Goal: Information Seeking & Learning: Learn about a topic

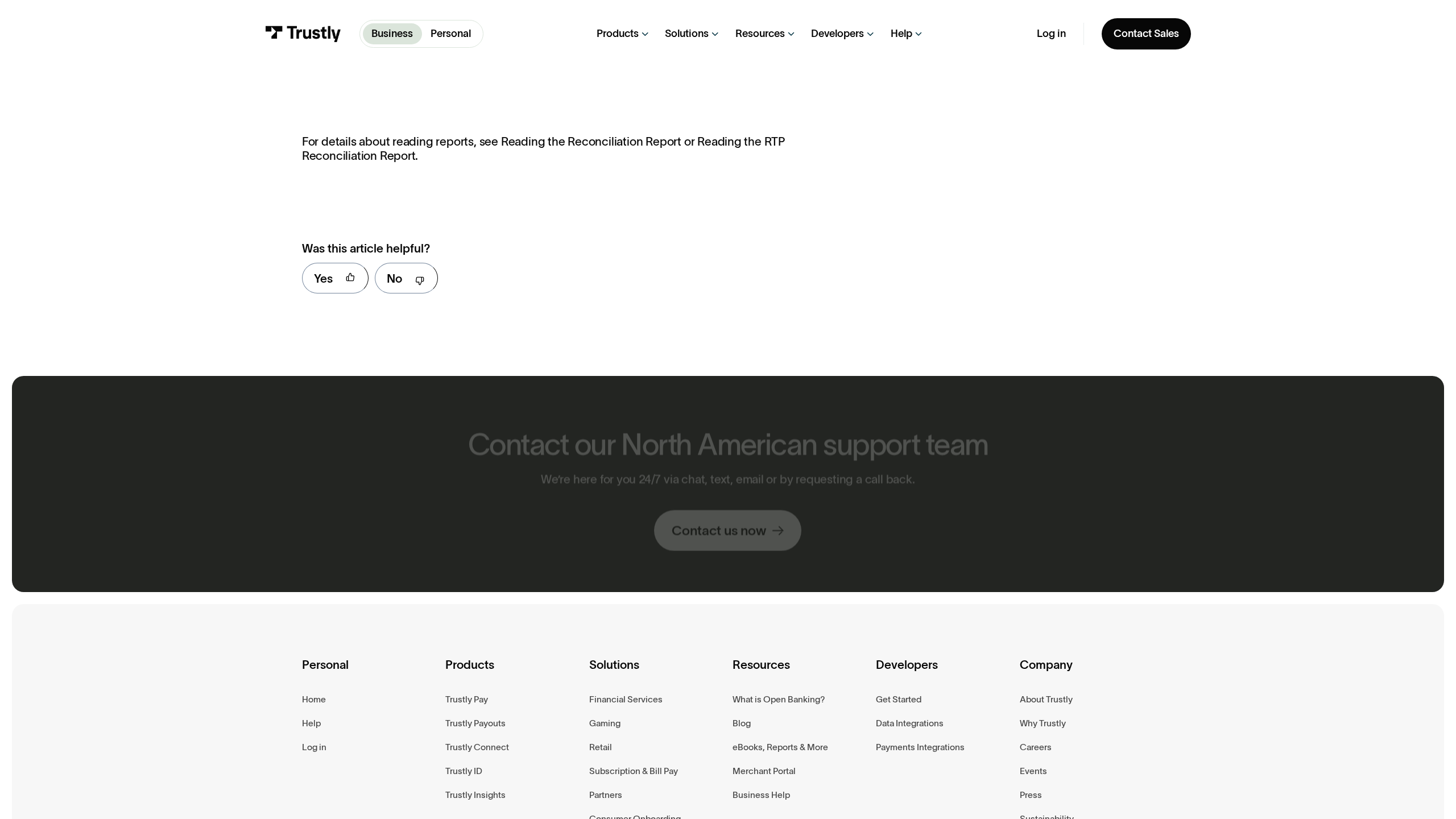
scroll to position [1055, 0]
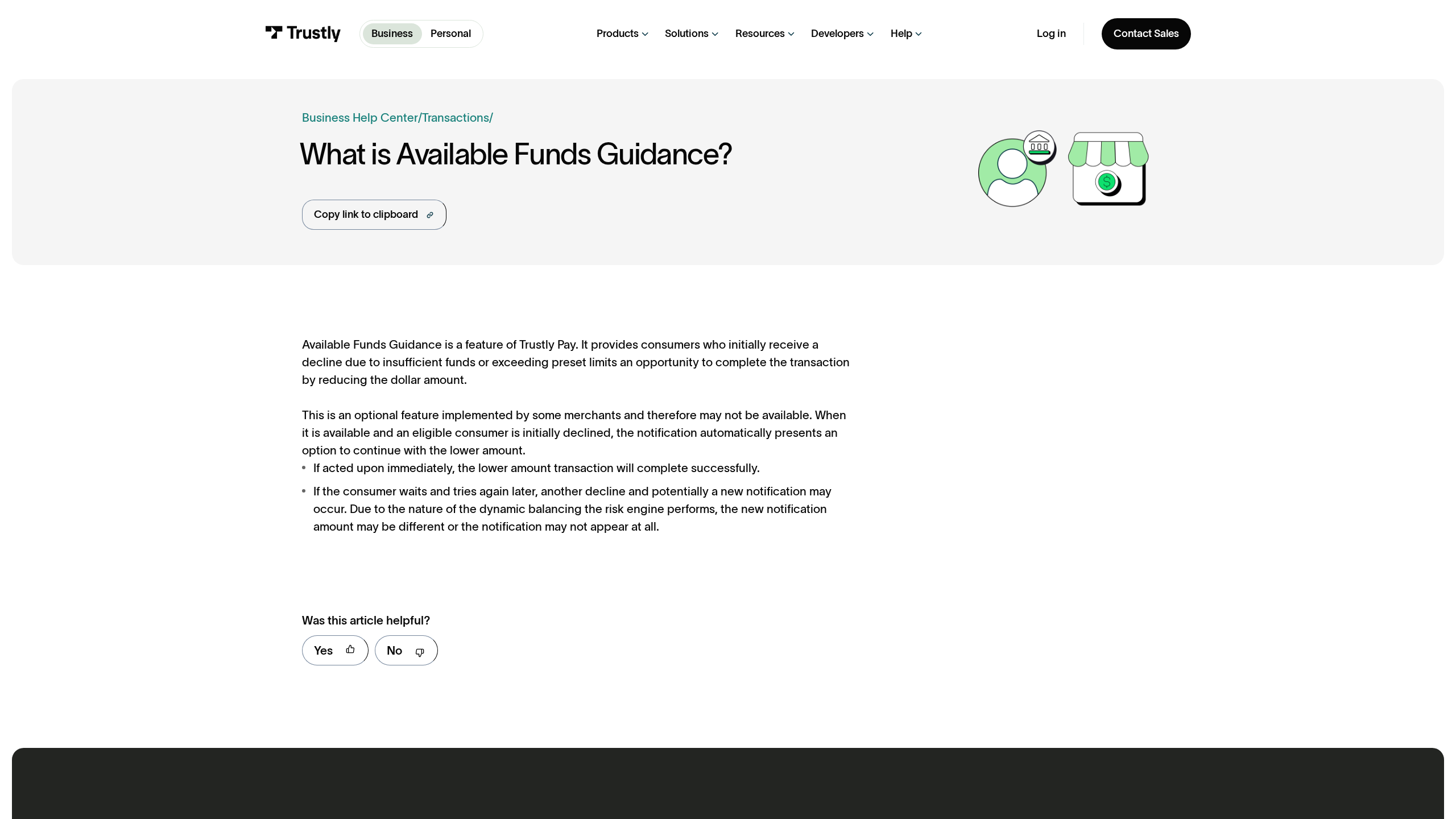
scroll to position [618, 0]
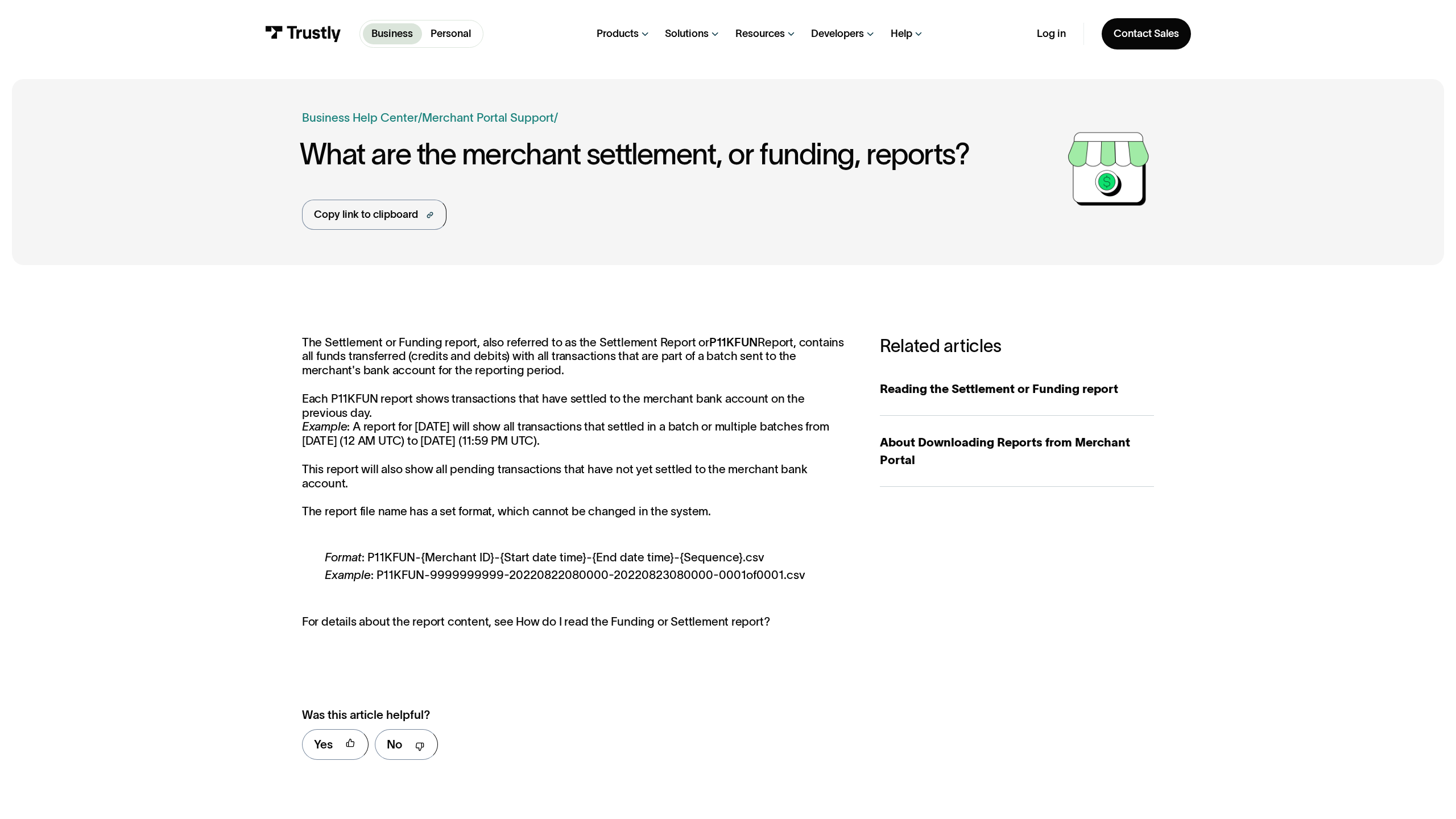
scroll to position [697, 0]
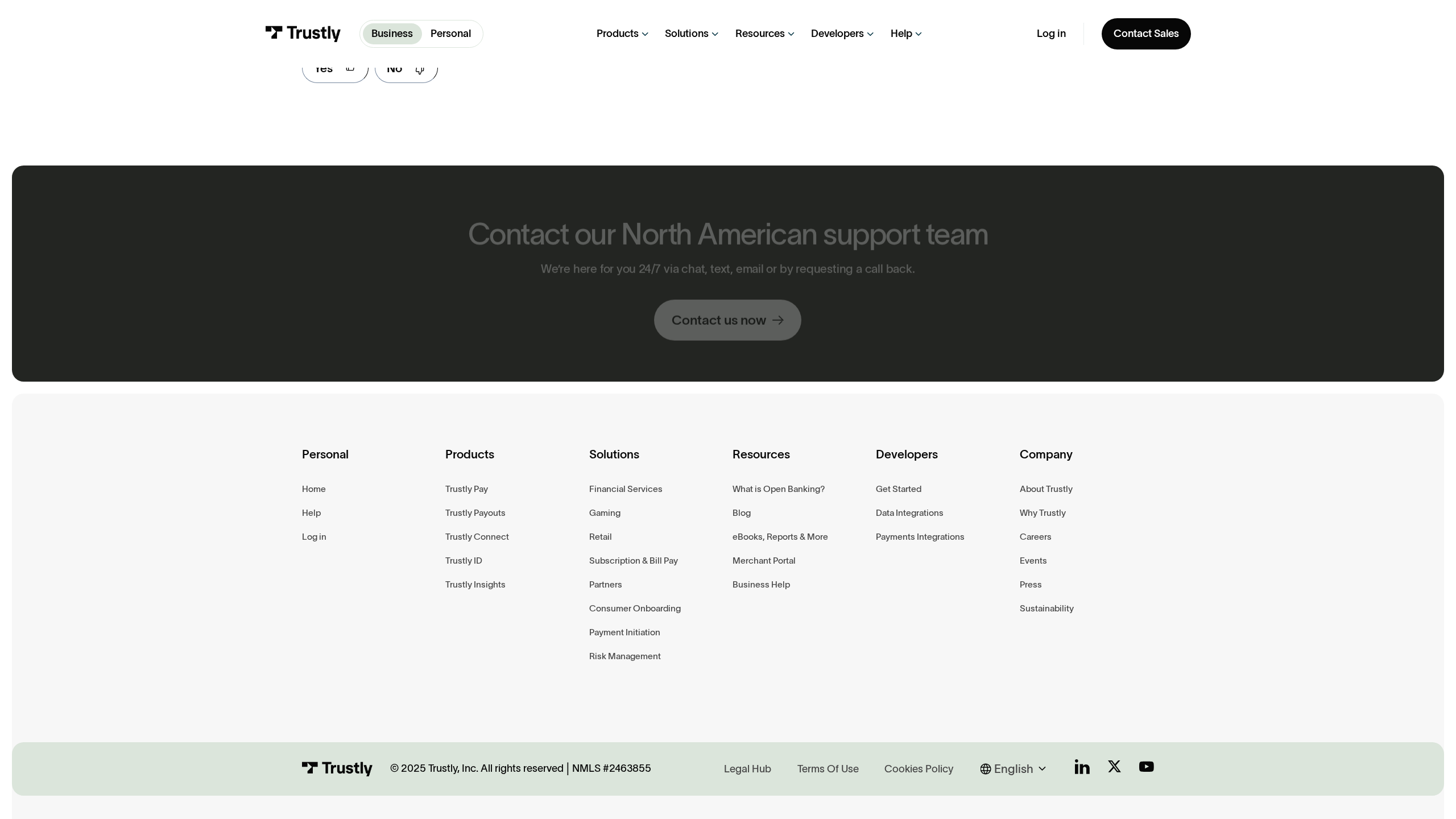
scroll to position [830, 0]
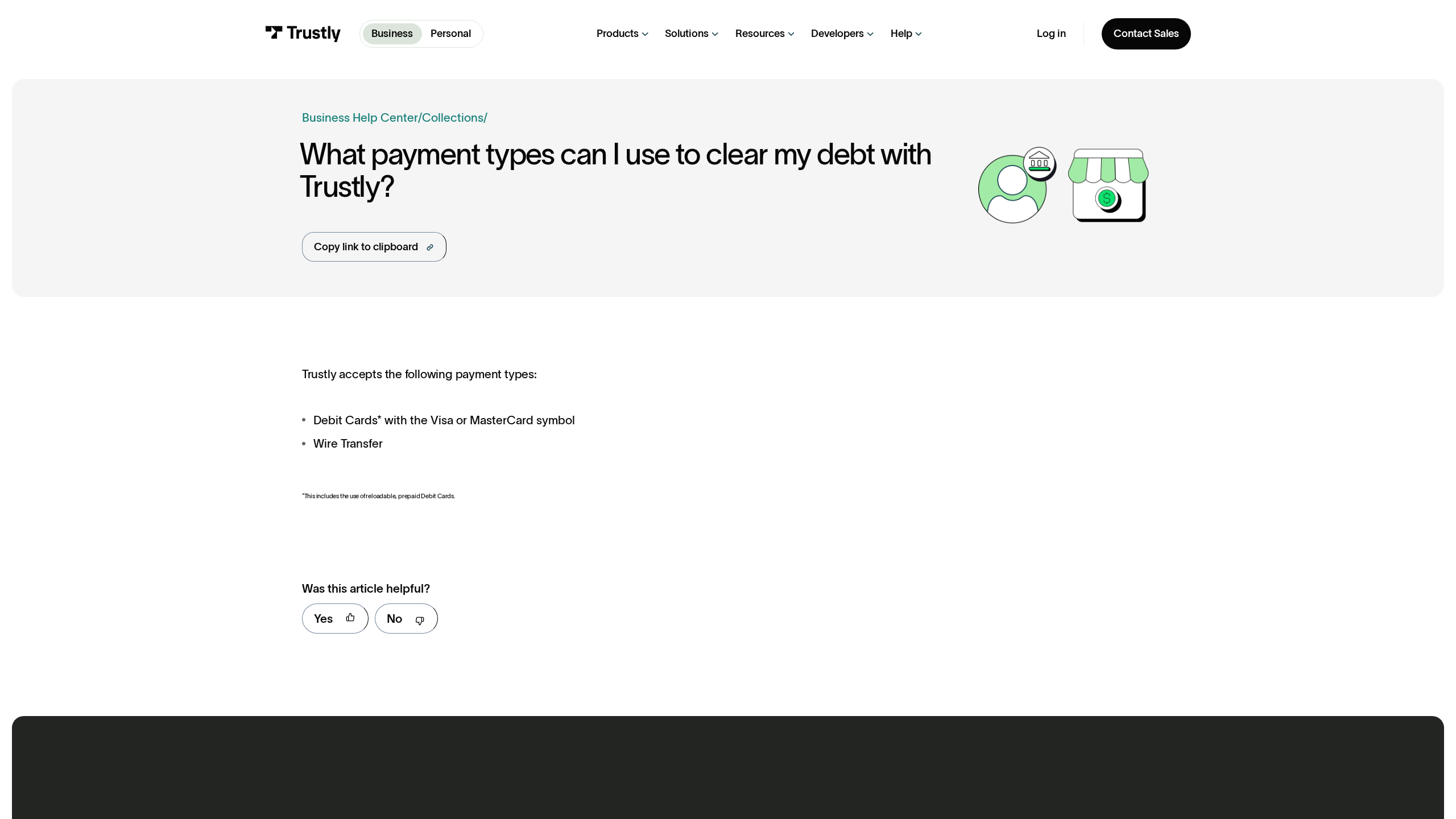
scroll to position [586, 0]
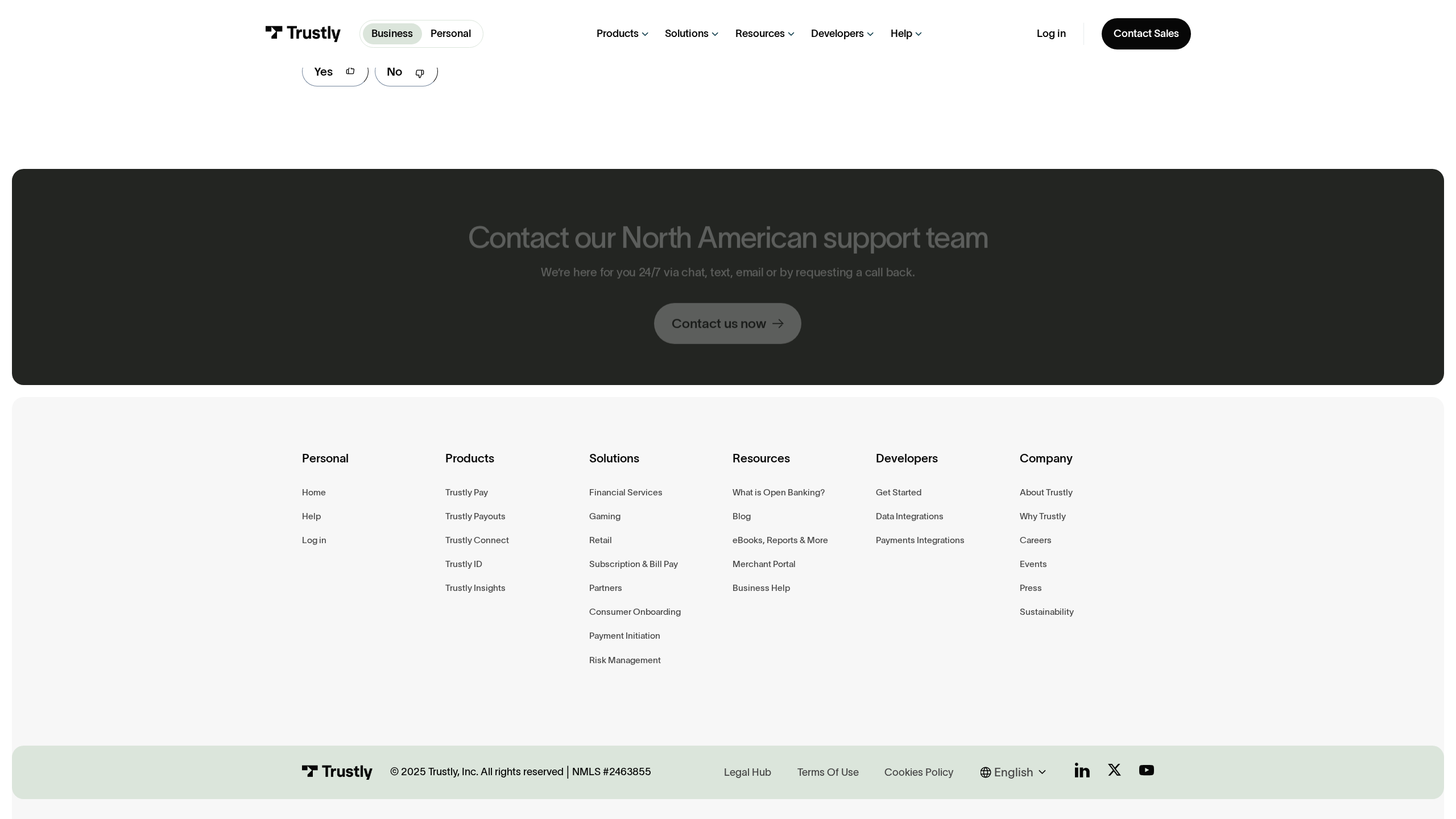
scroll to position [834, 0]
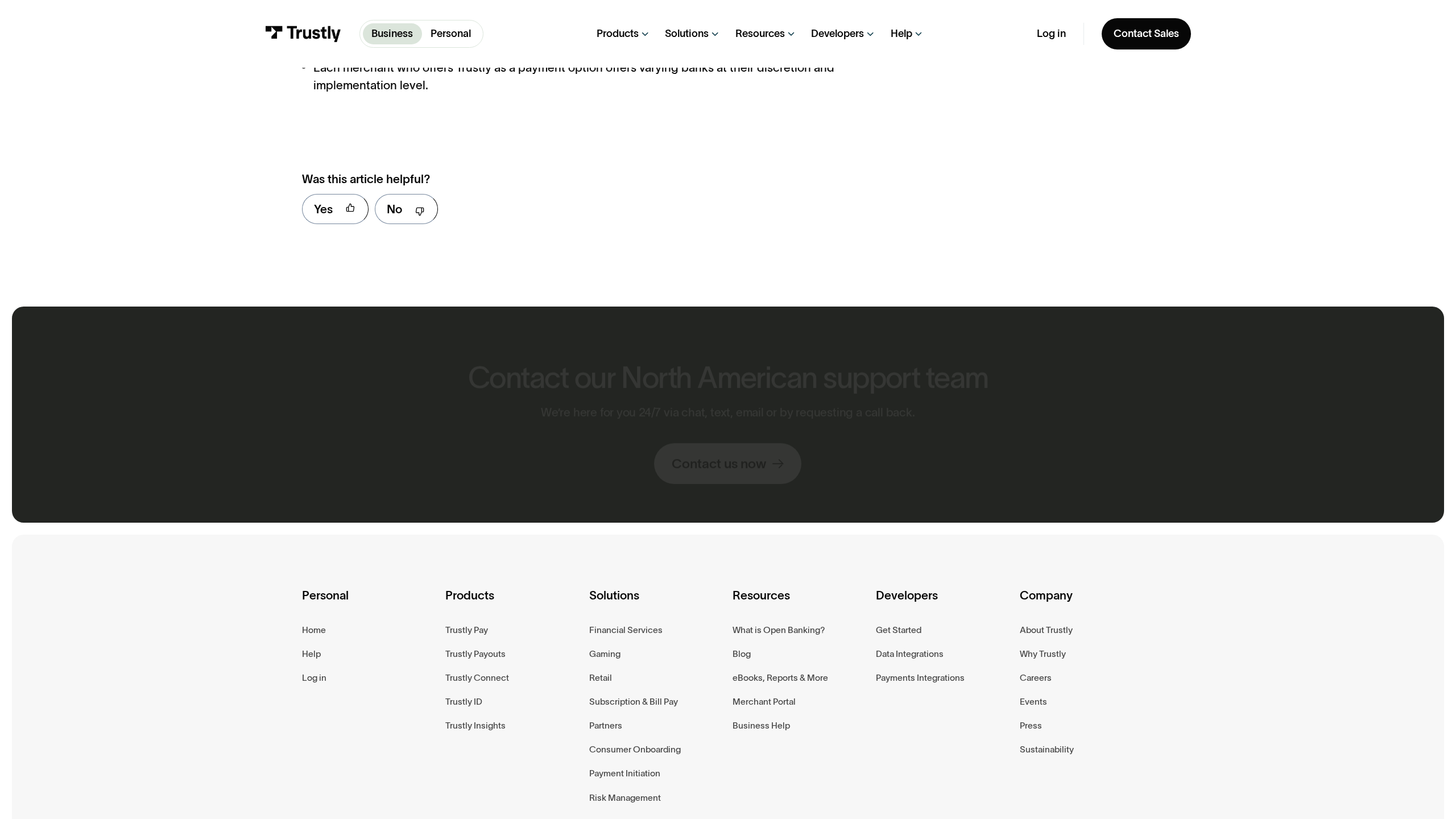
scroll to position [1698, 0]
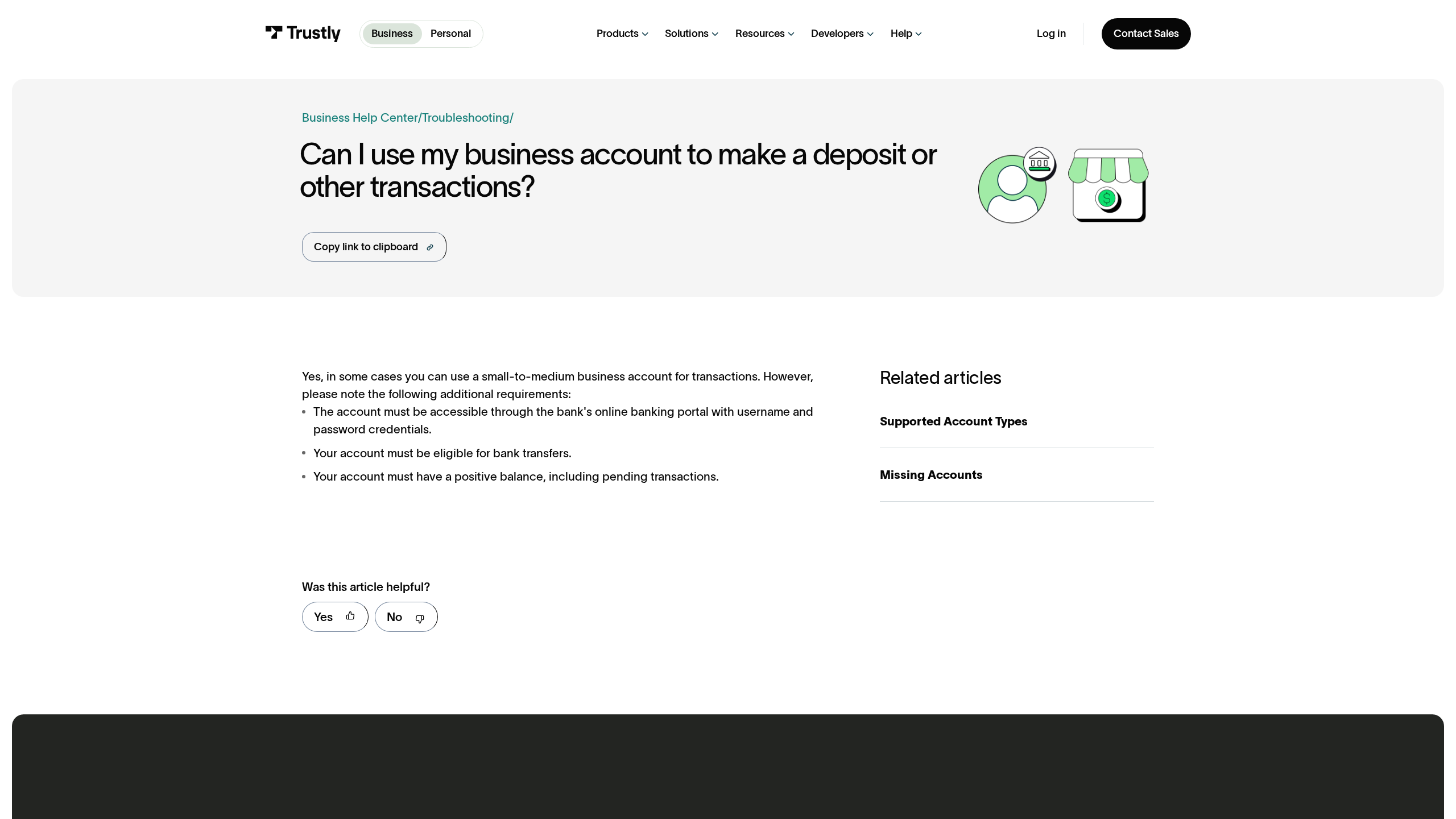
scroll to position [584, 0]
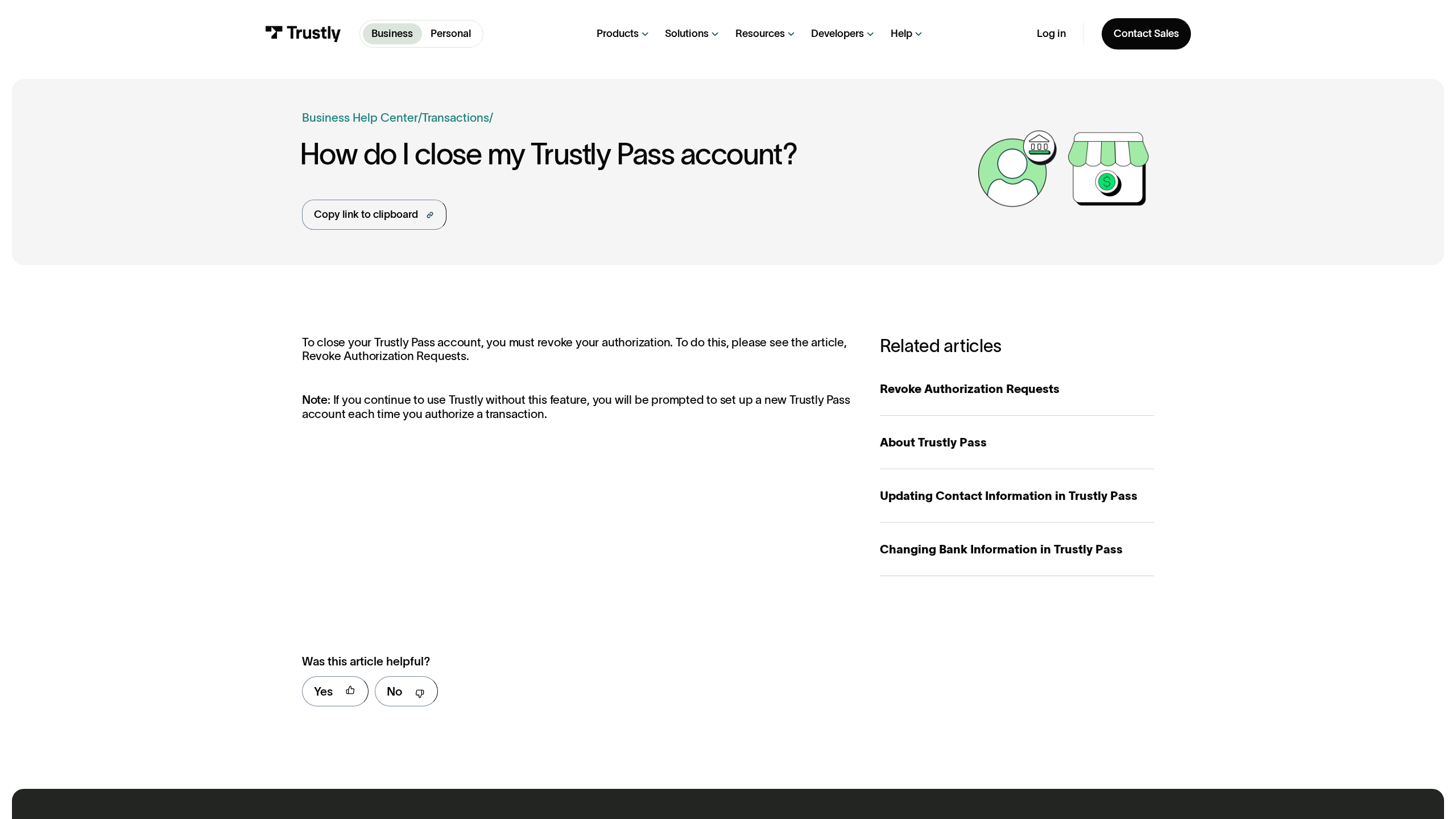
scroll to position [659, 0]
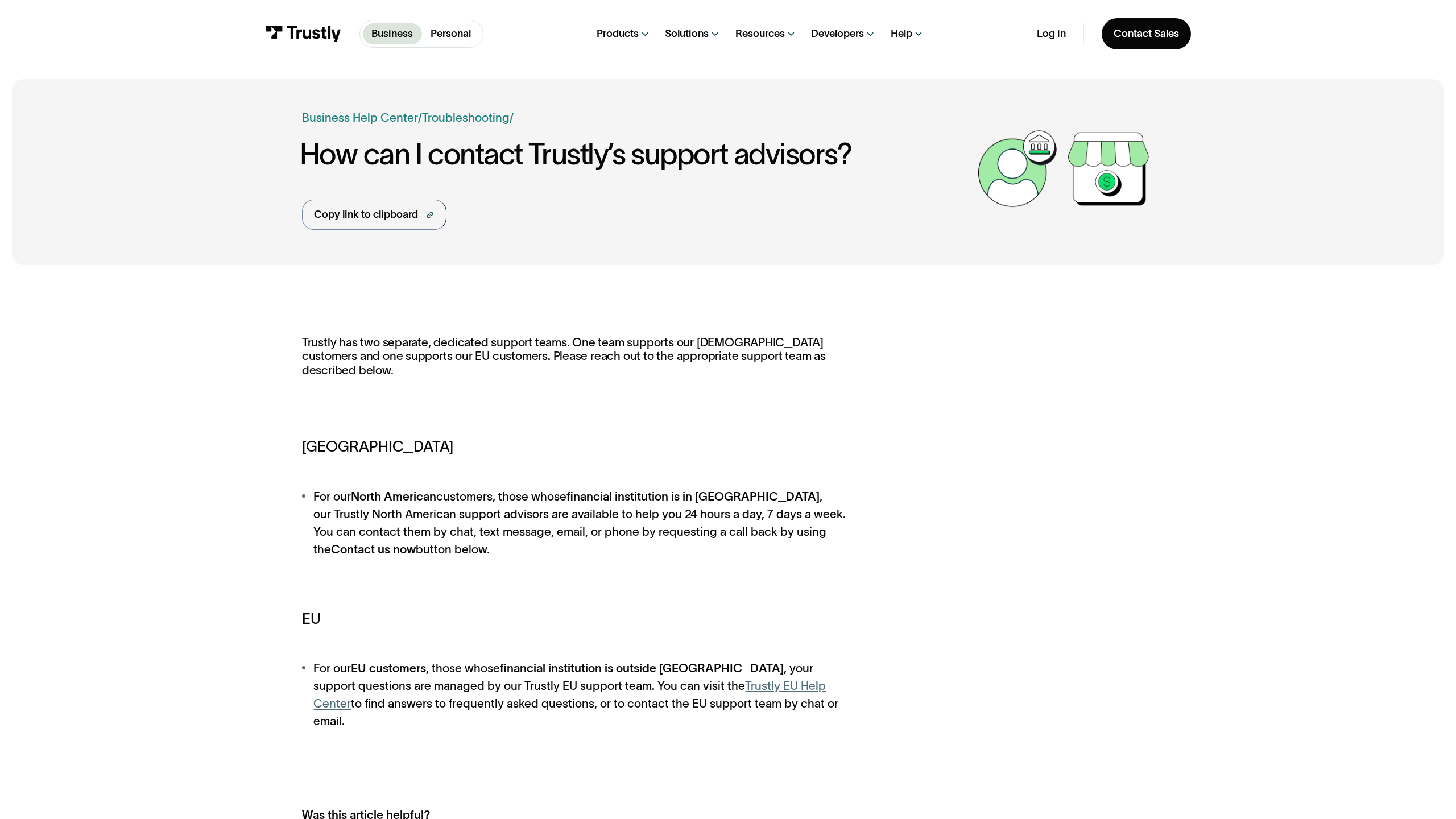
scroll to position [794, 0]
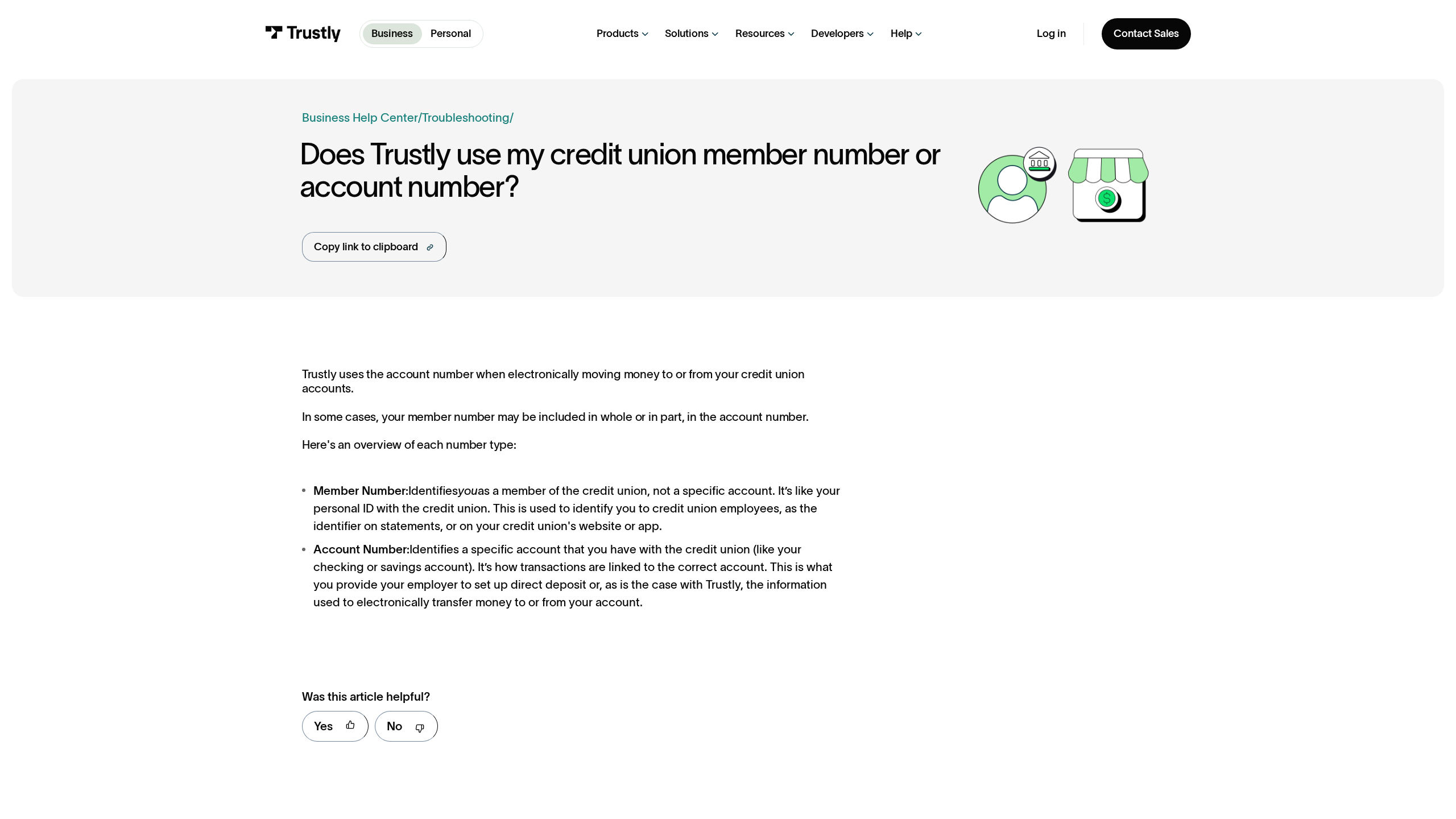
scroll to position [679, 0]
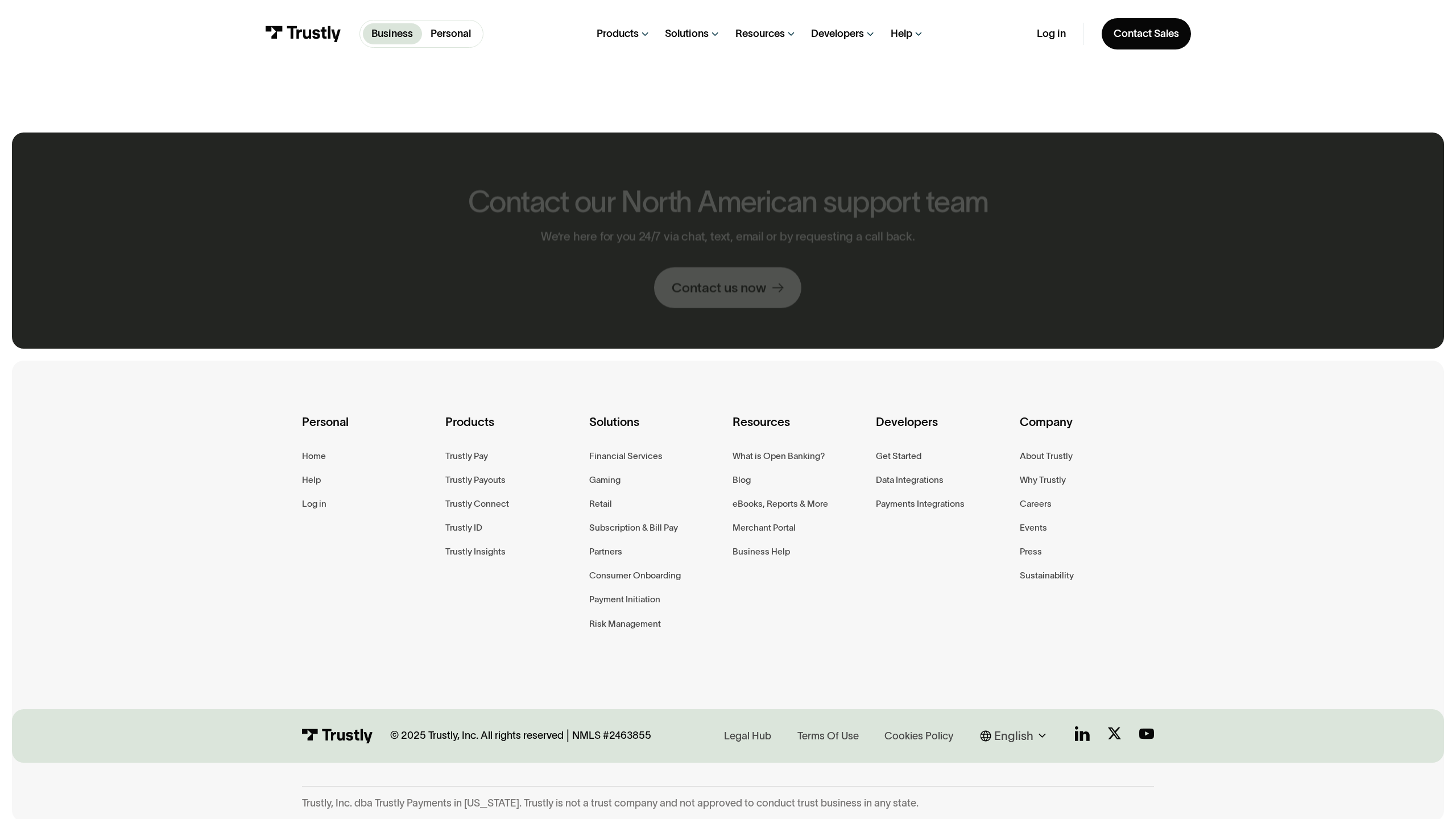
scroll to position [798, 0]
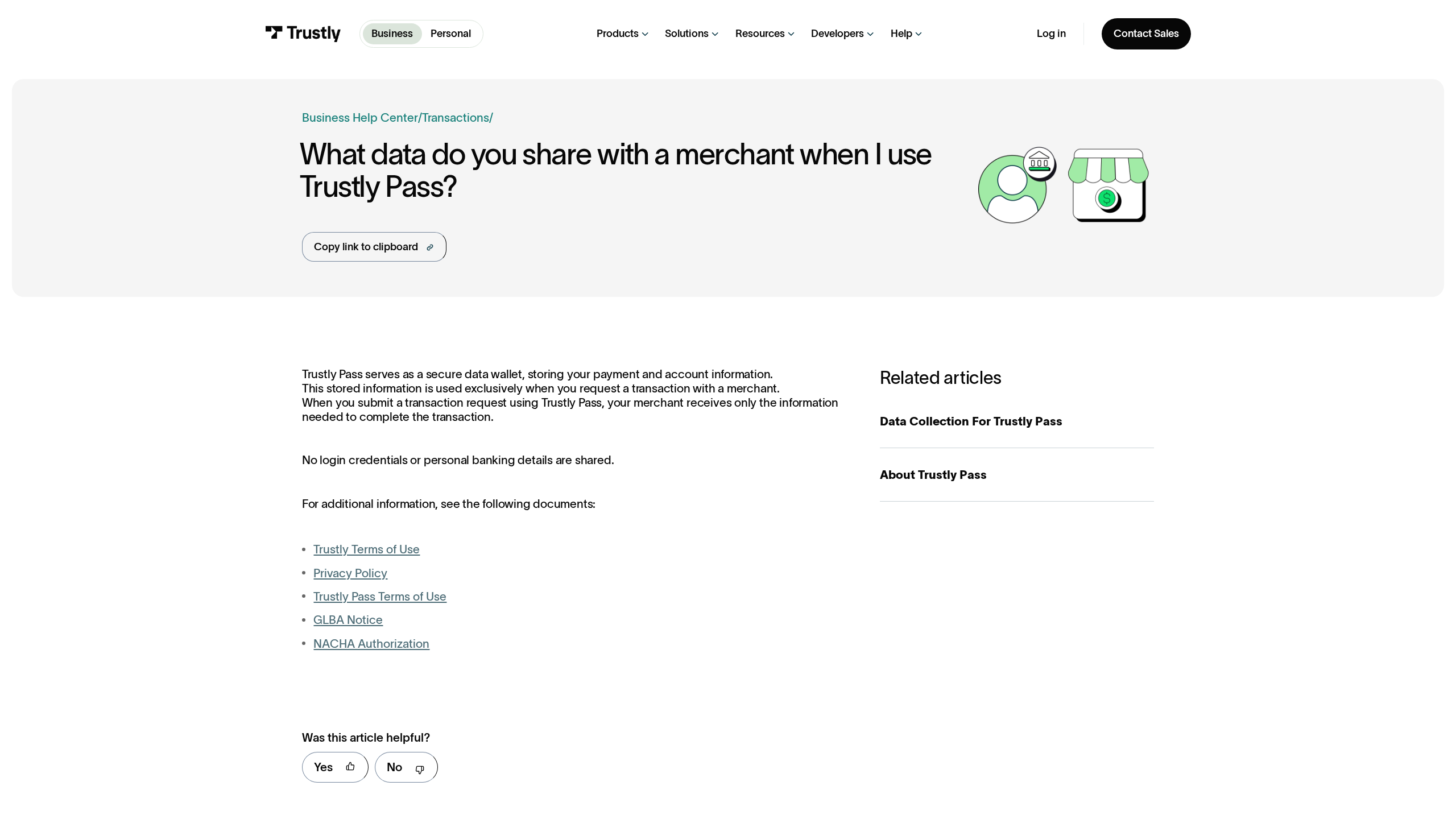
scroll to position [735, 0]
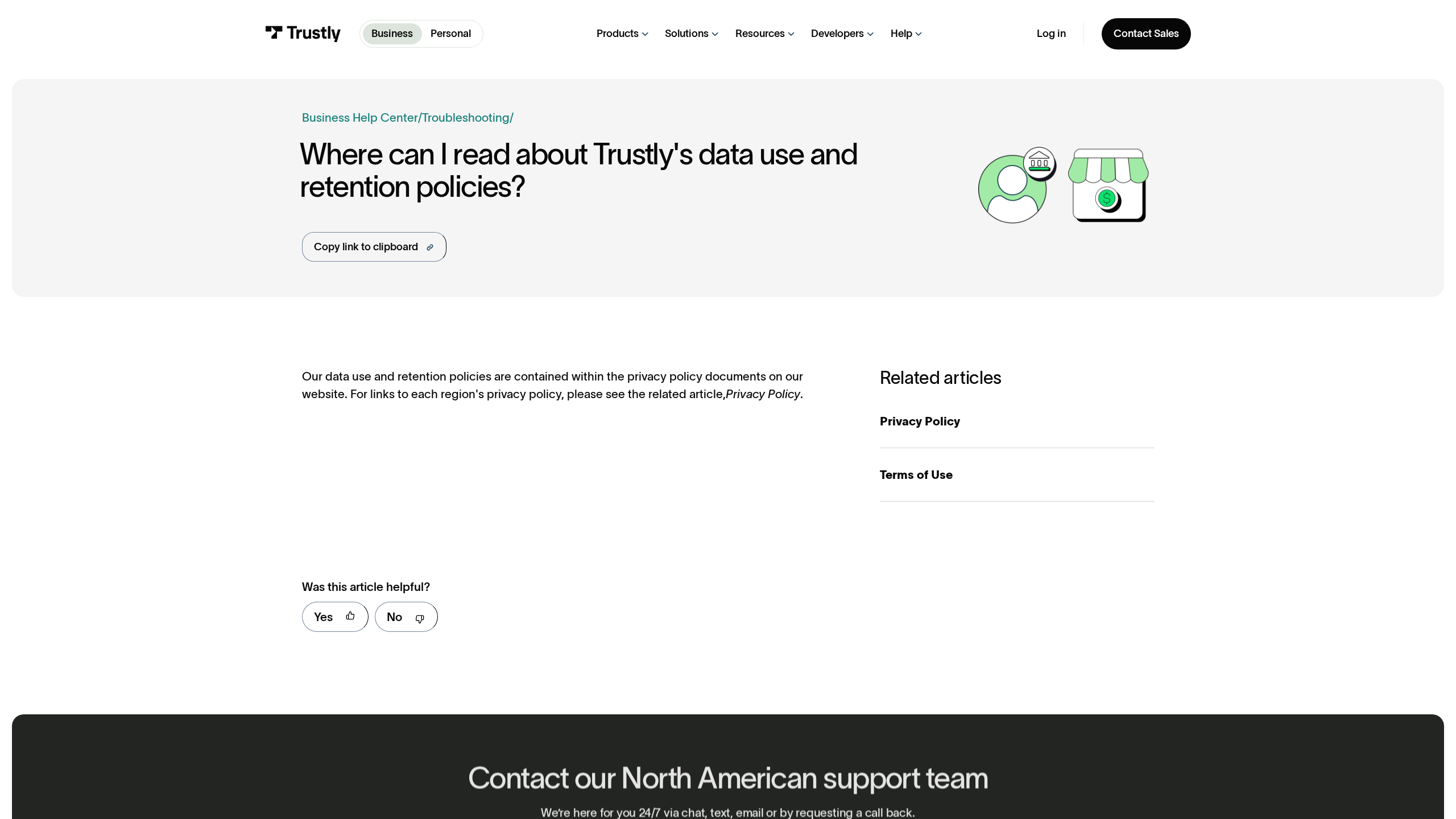
scroll to position [584, 0]
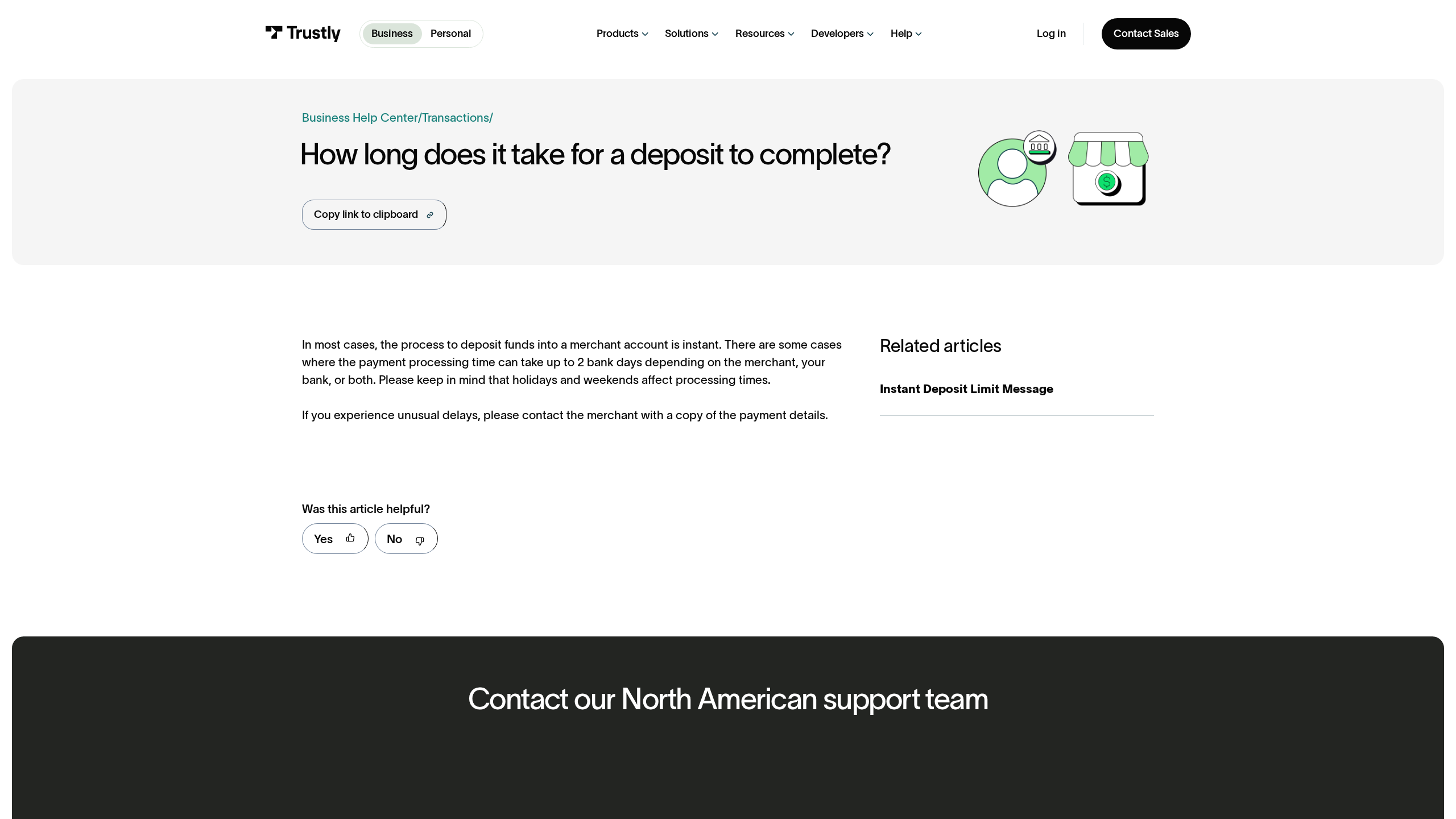
scroll to position [506, 0]
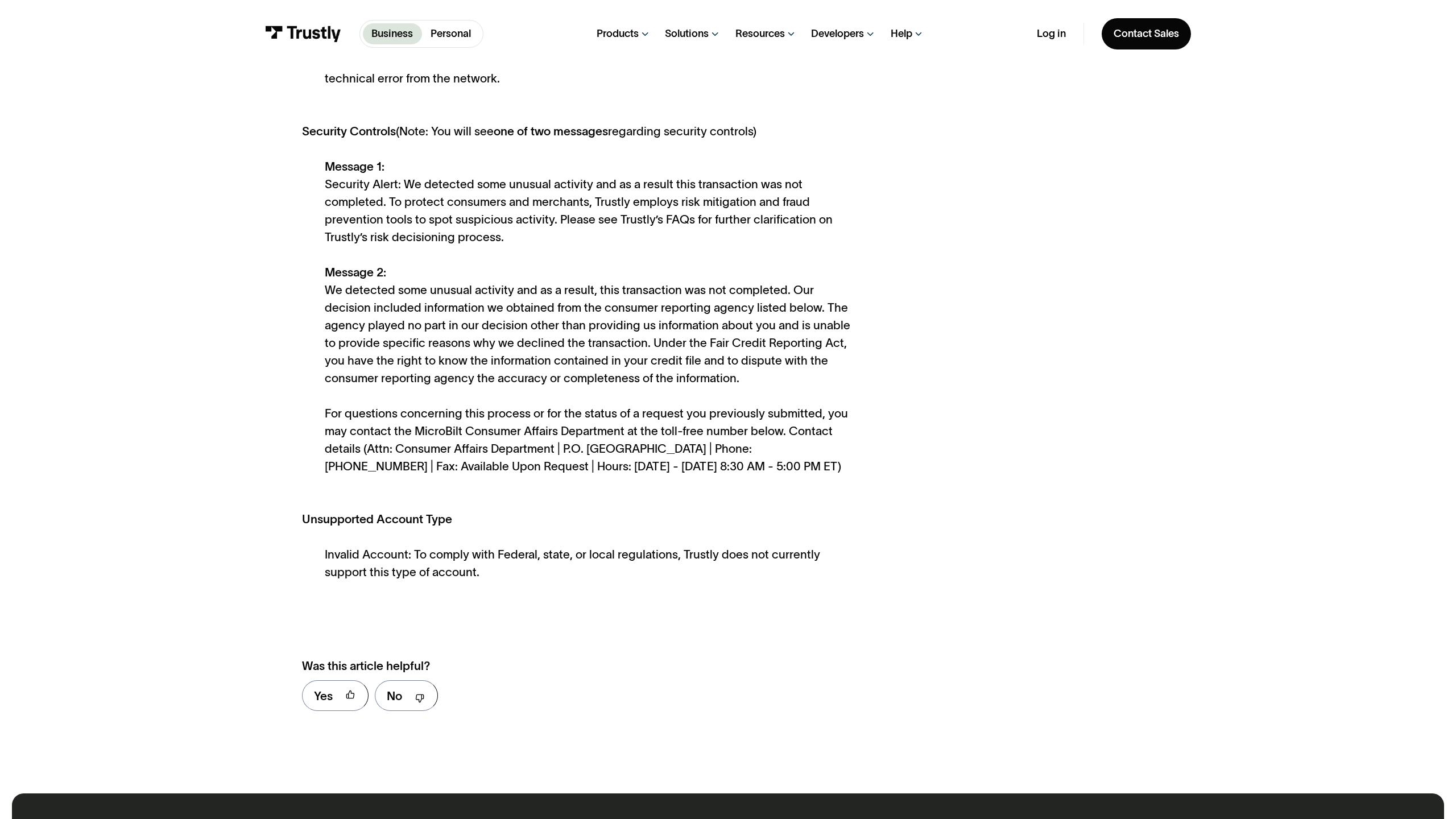
scroll to position [1457, 0]
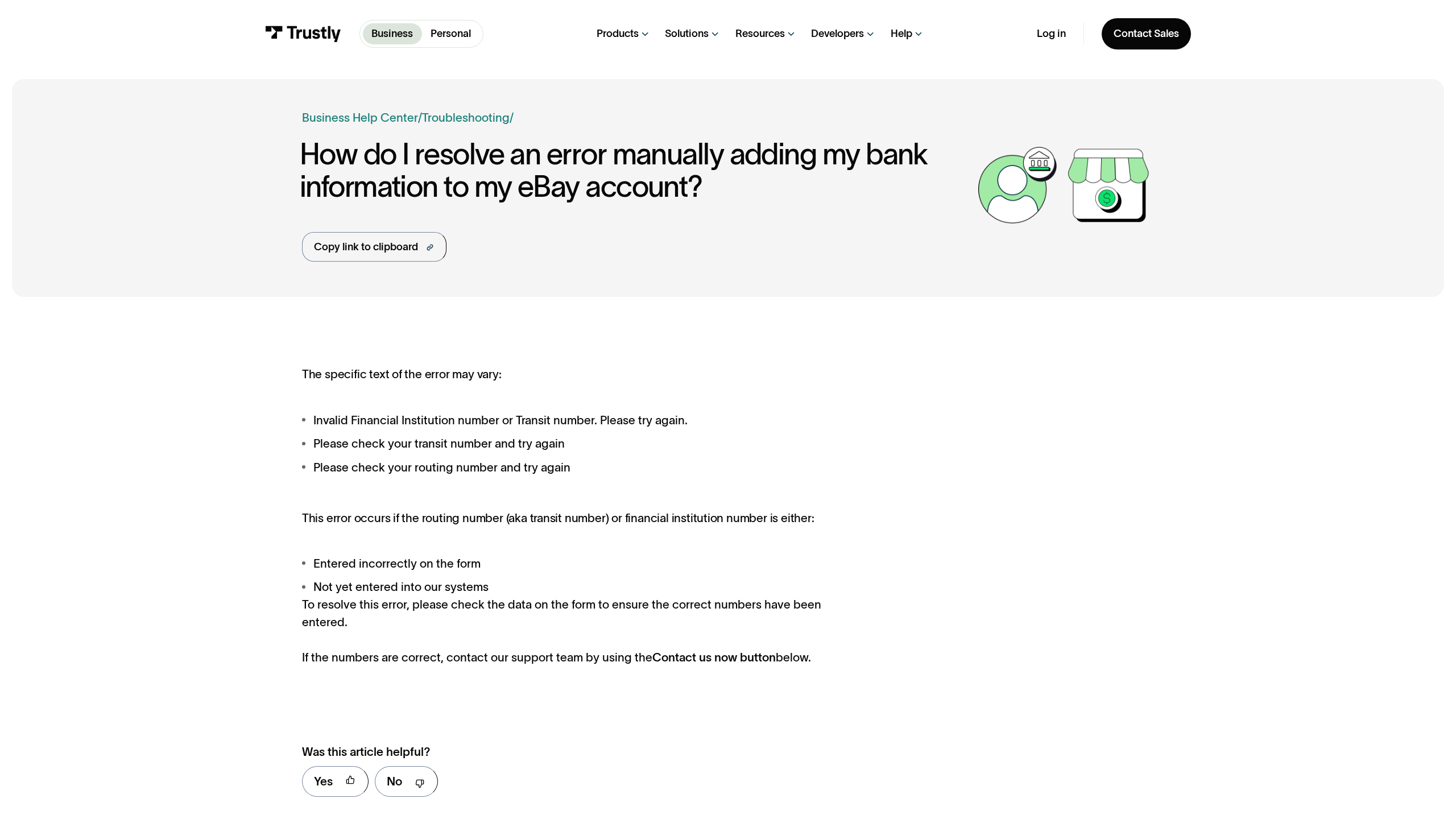
scroll to position [749, 0]
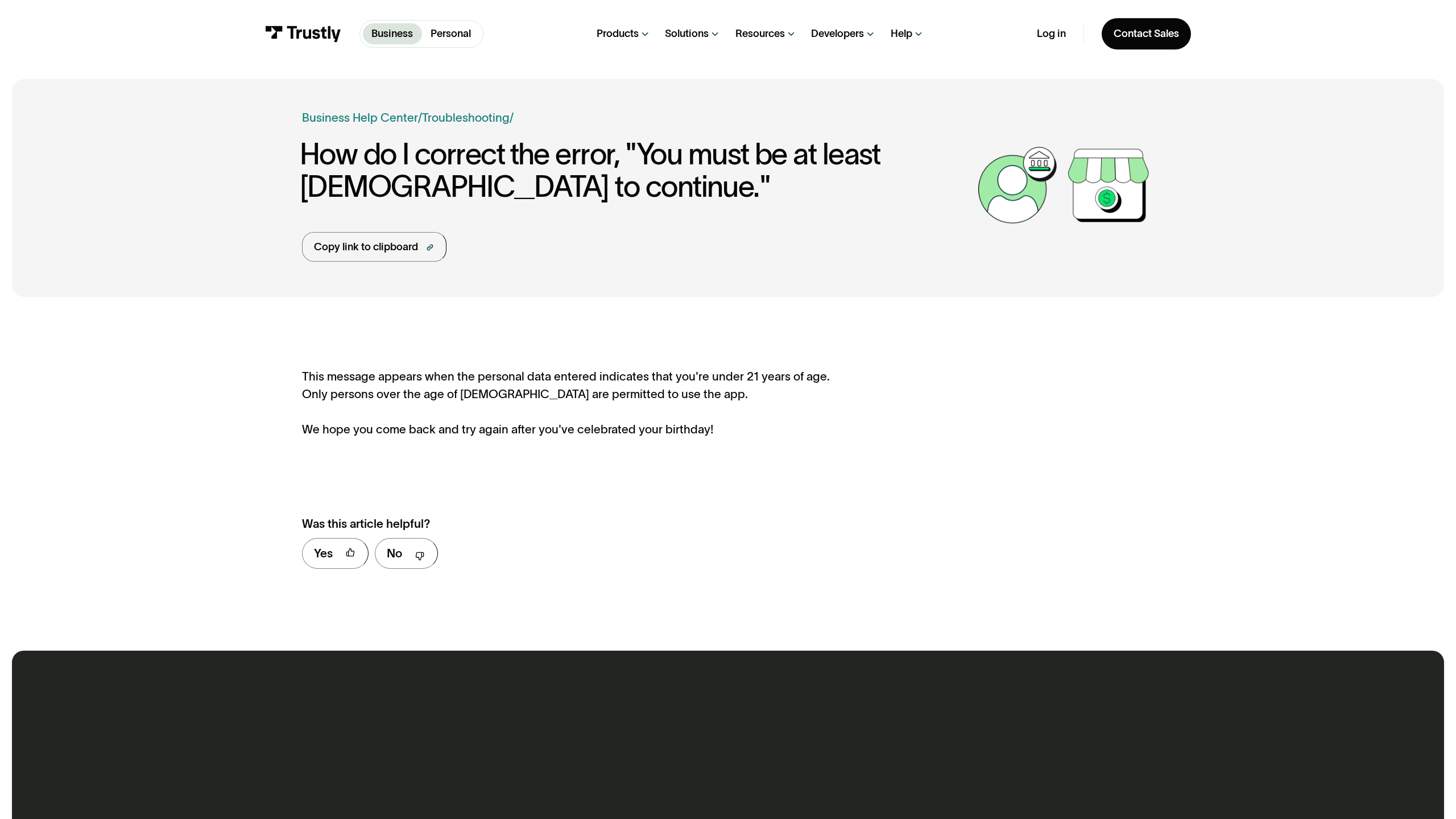
scroll to position [520, 0]
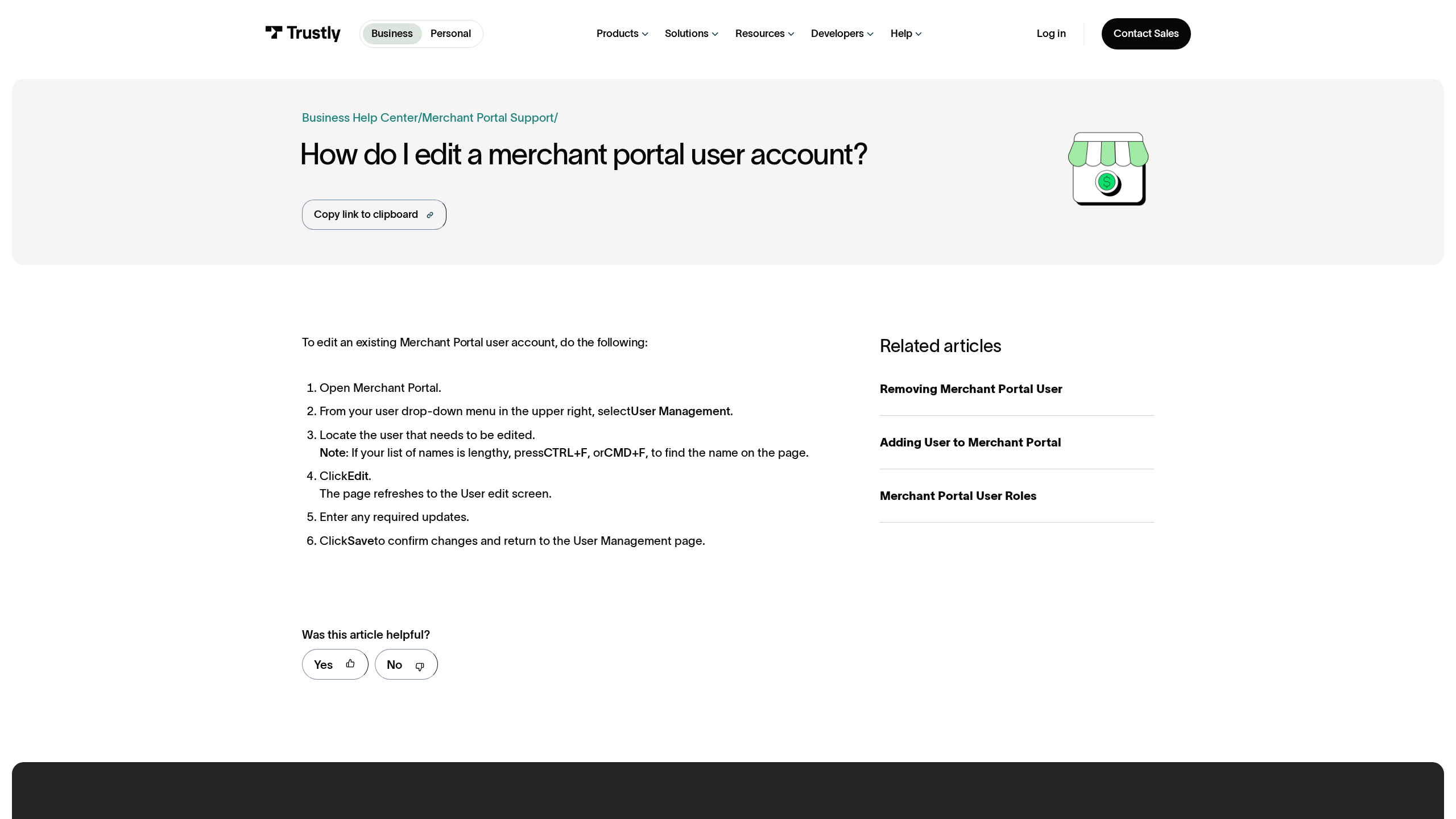
scroll to position [631, 0]
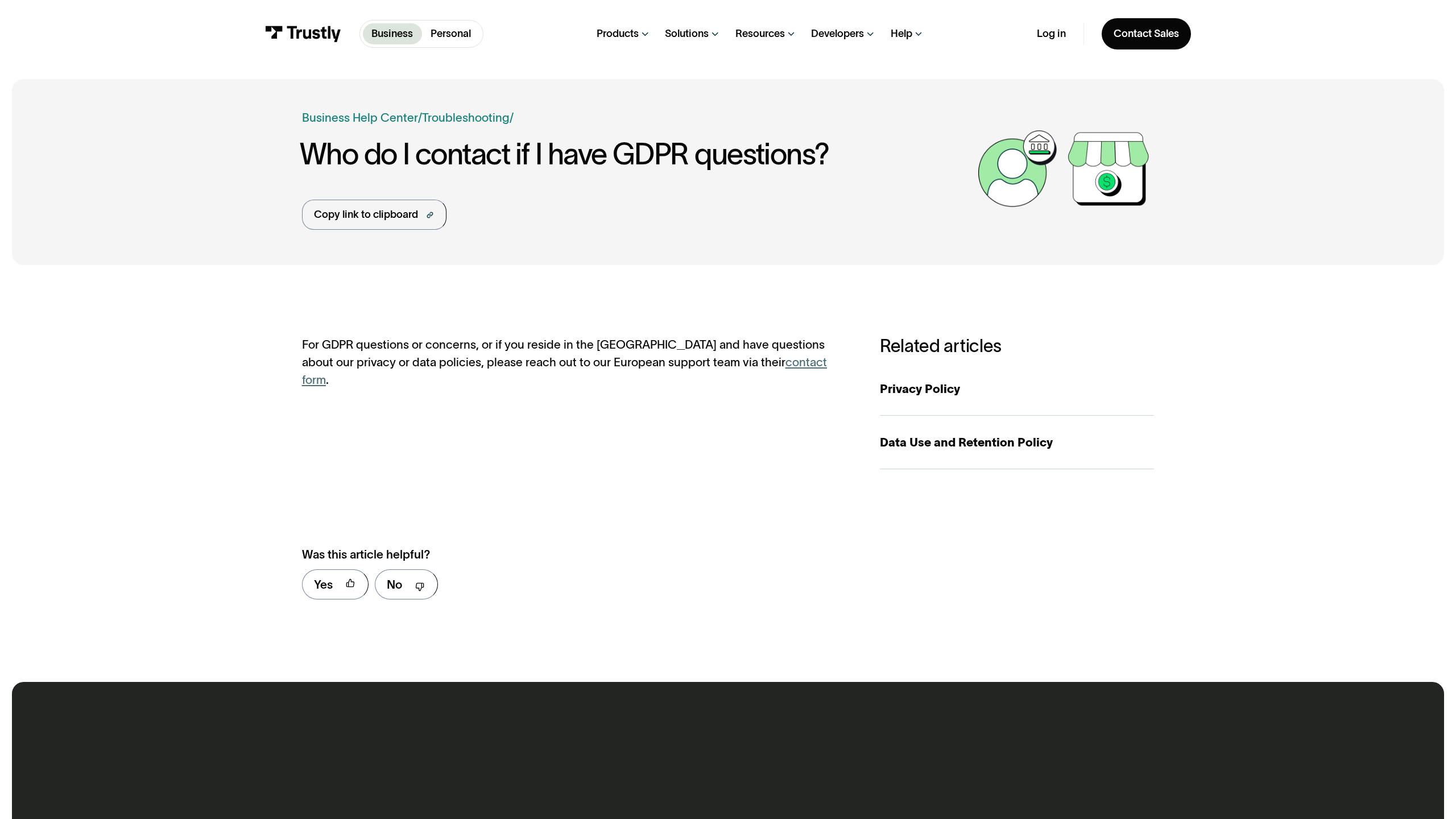
scroll to position [552, 0]
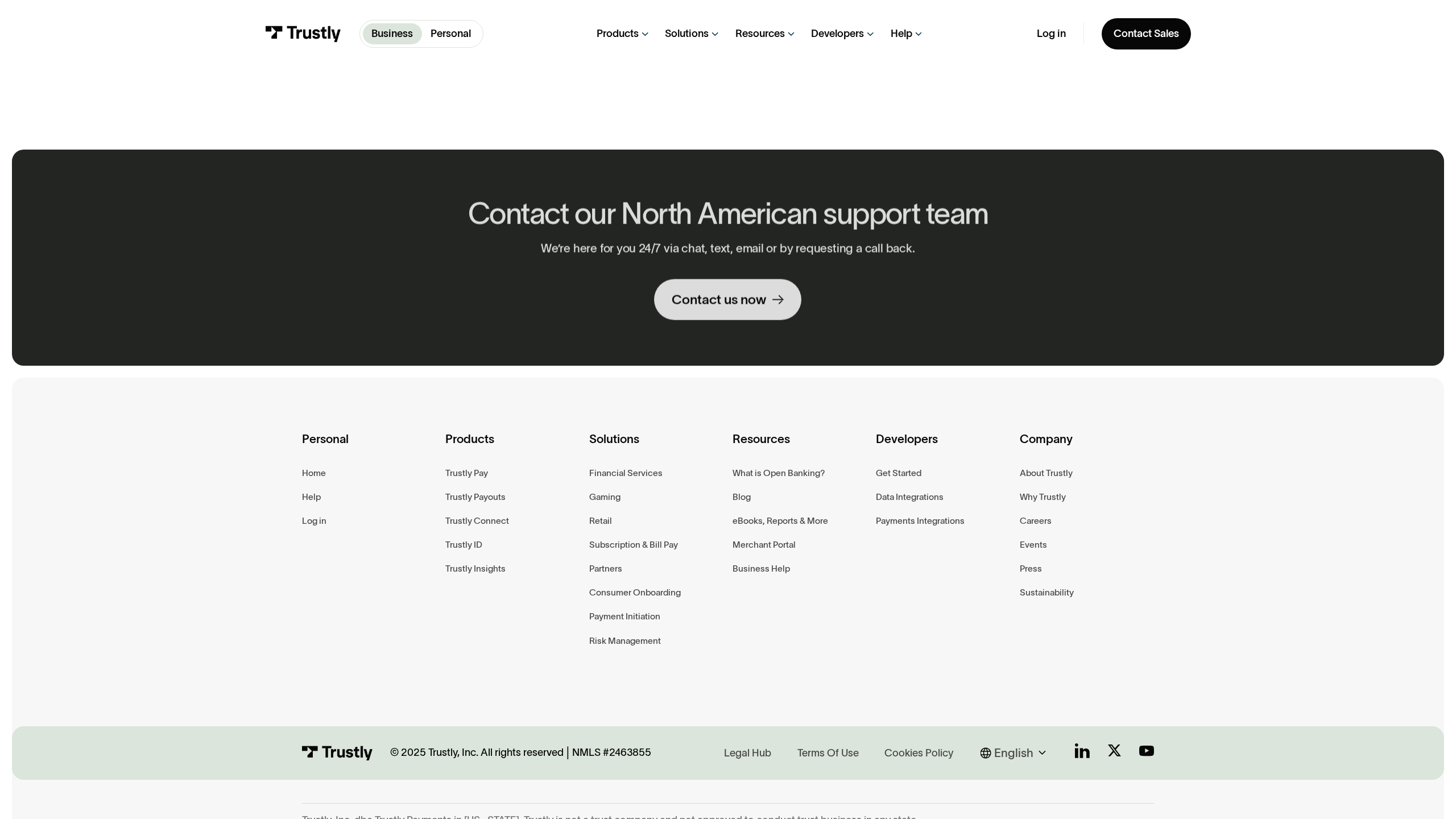
scroll to position [814, 0]
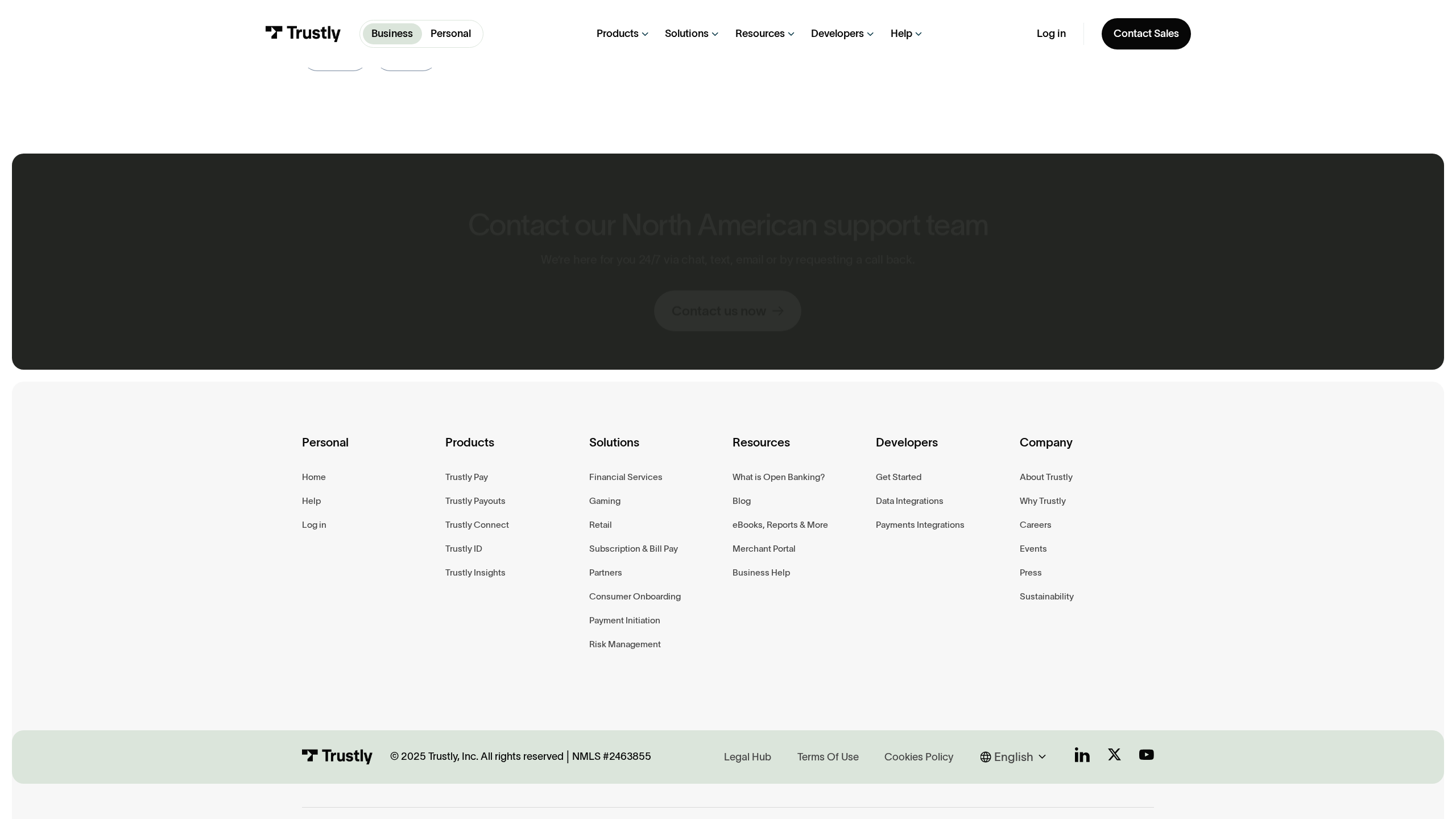
scroll to position [1531, 0]
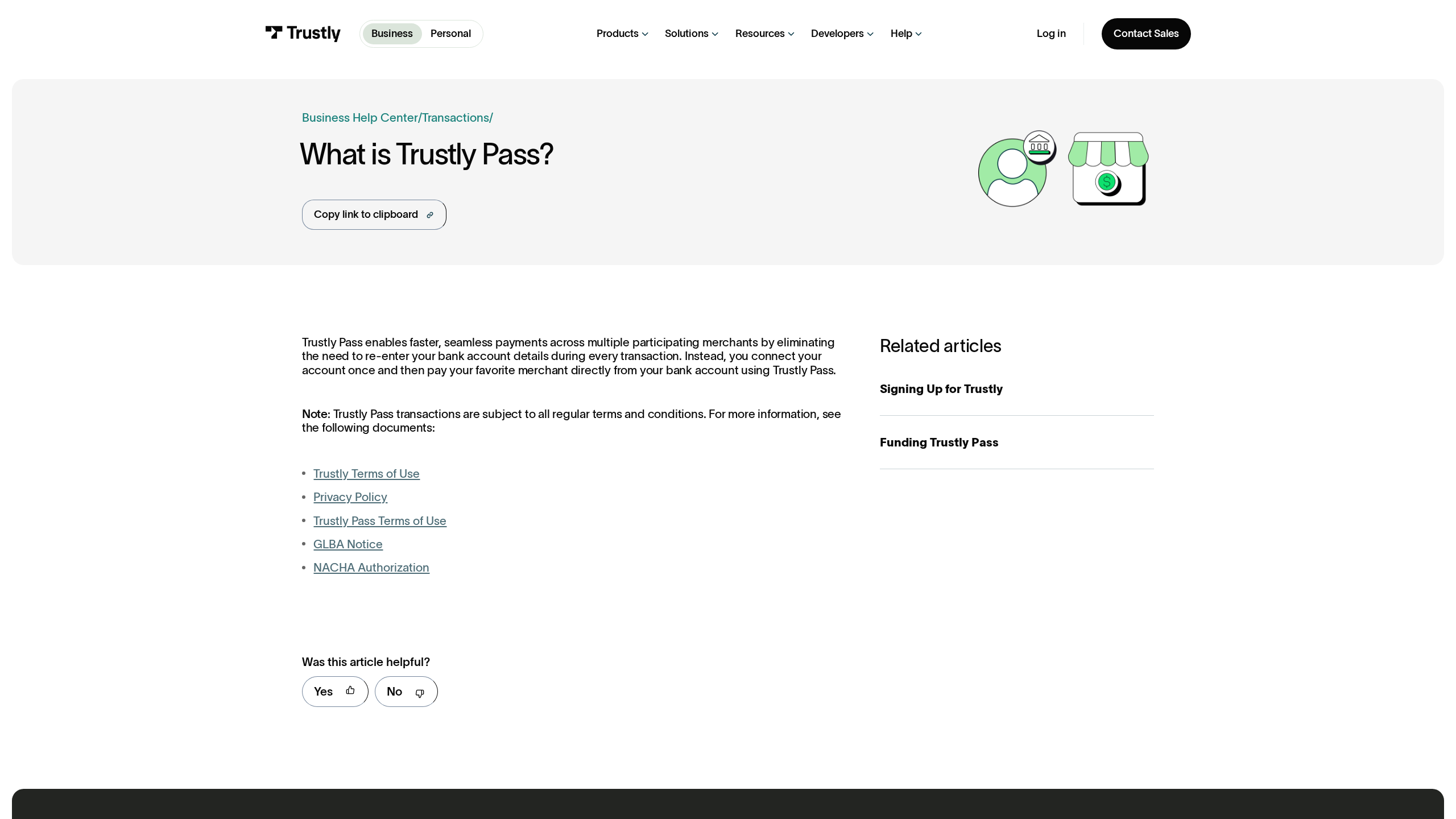
scroll to position [659, 0]
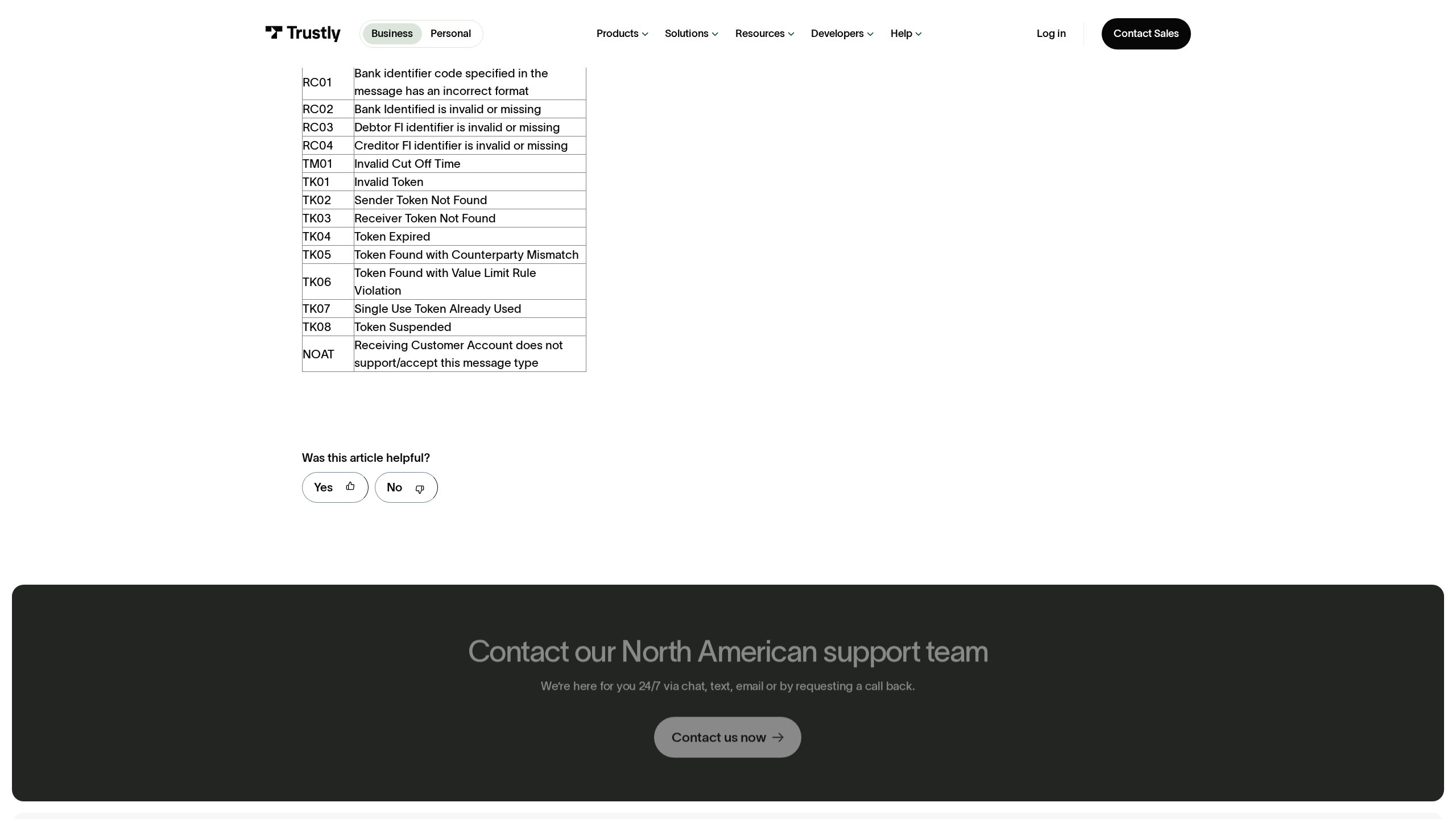
scroll to position [1958, 0]
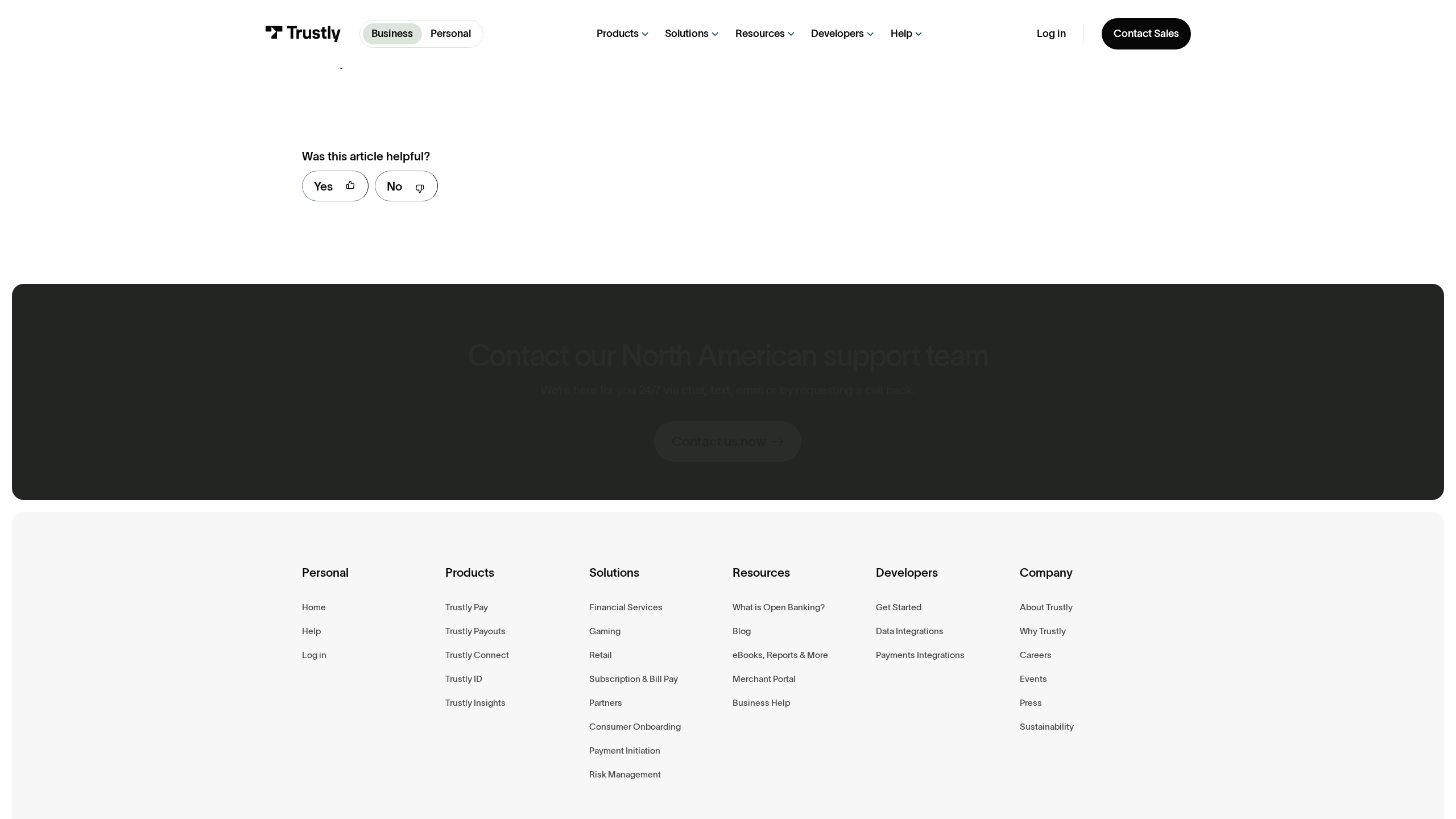
scroll to position [948, 0]
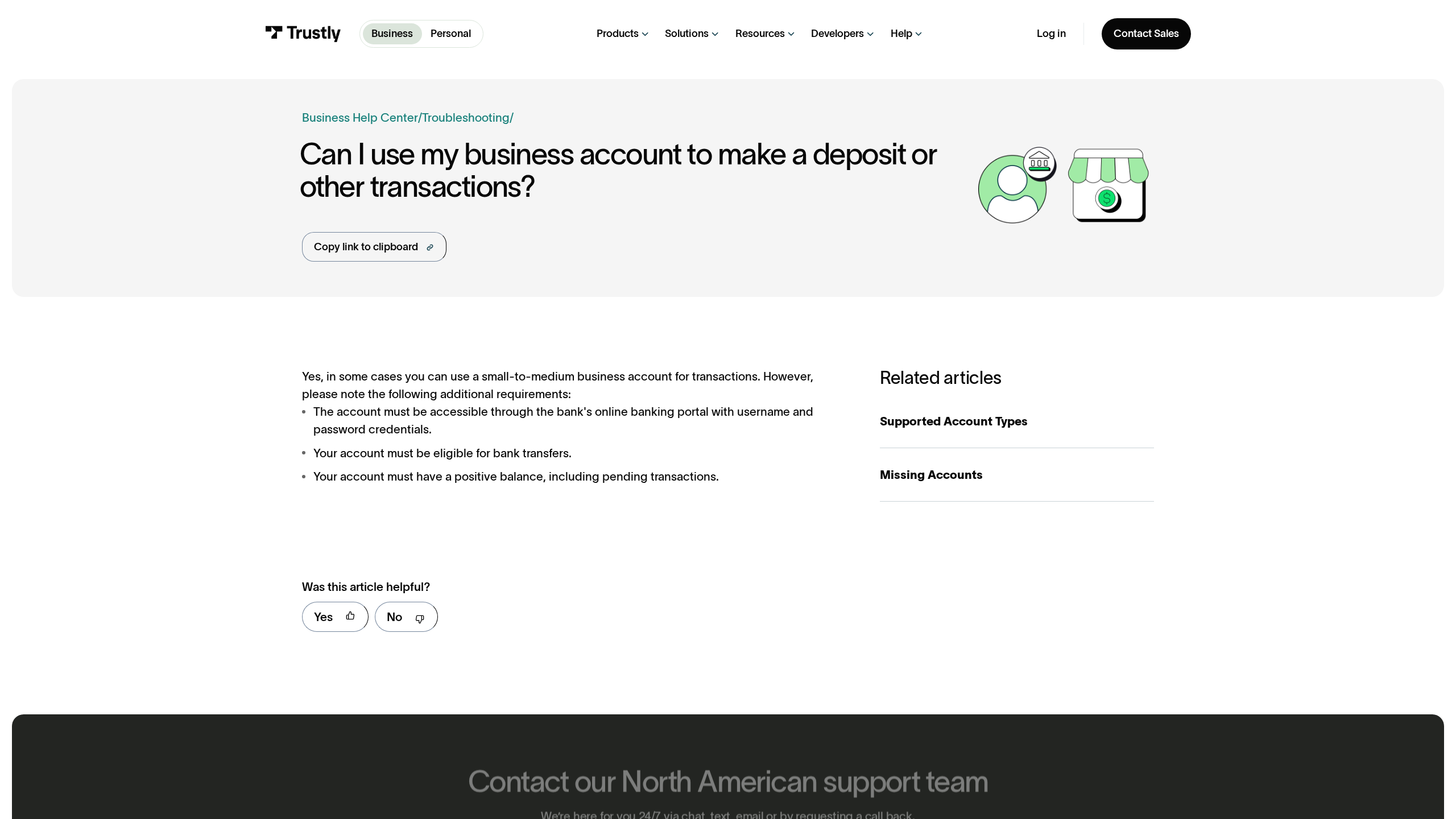
scroll to position [584, 0]
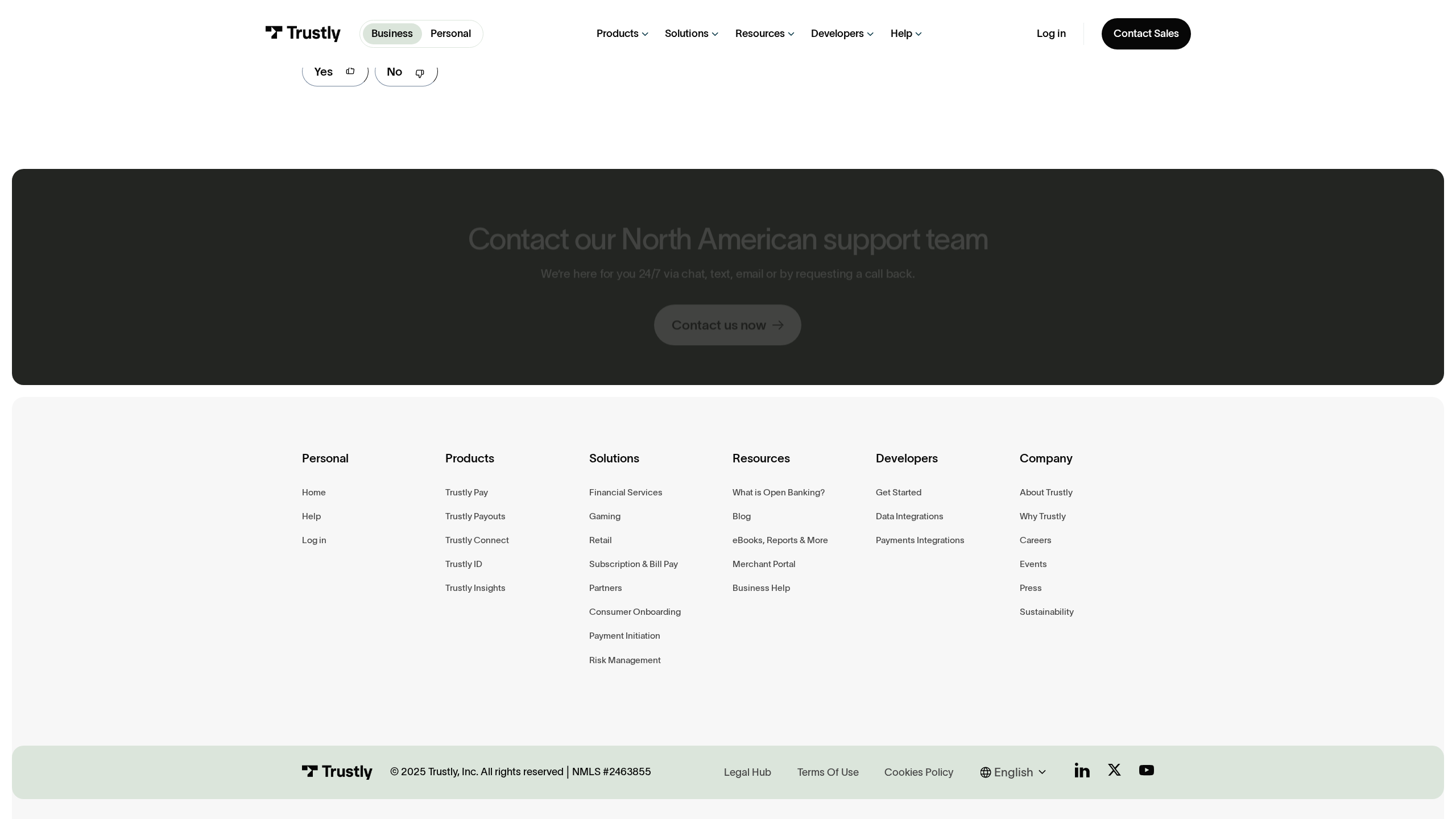
scroll to position [834, 0]
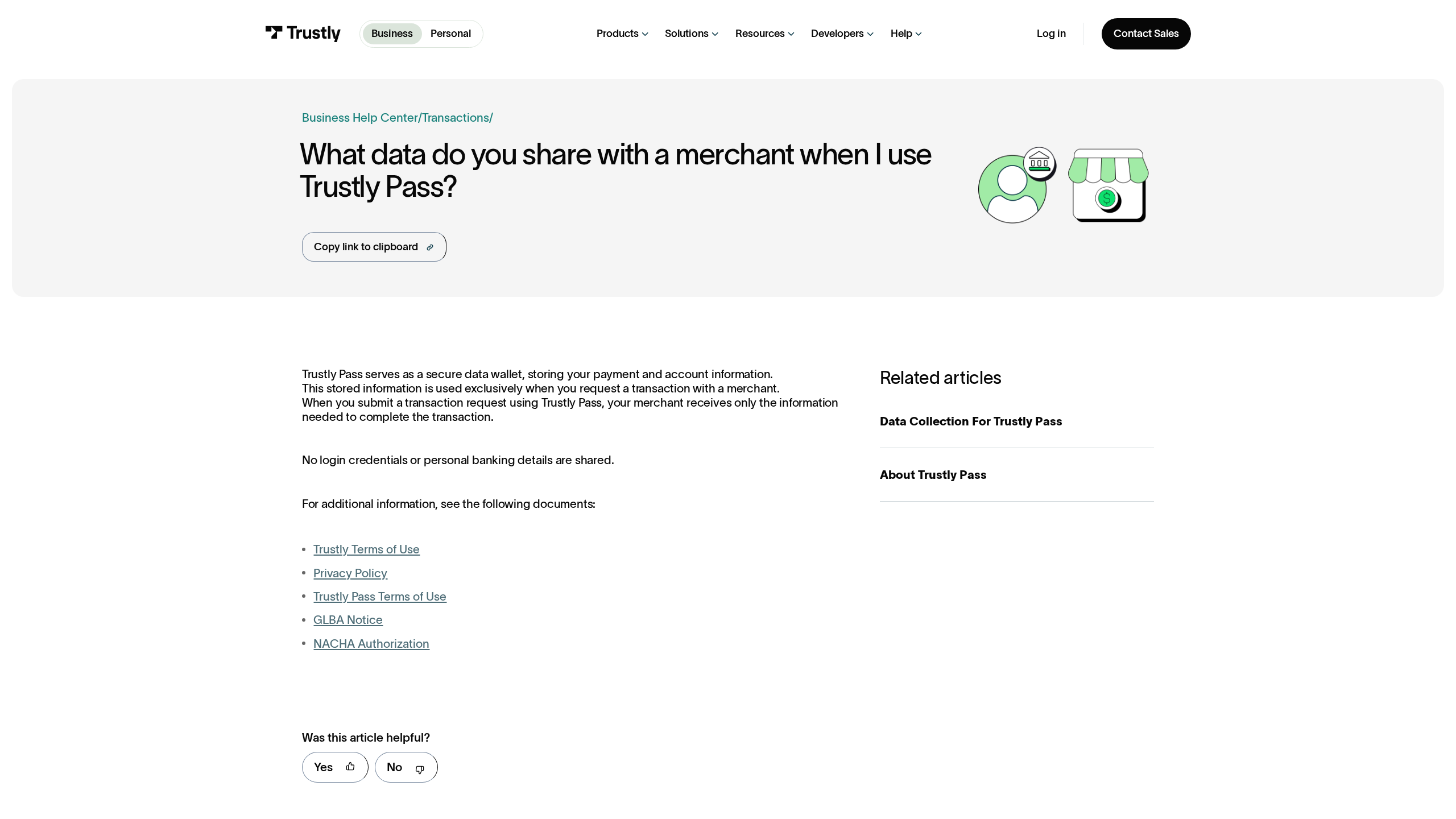
scroll to position [735, 0]
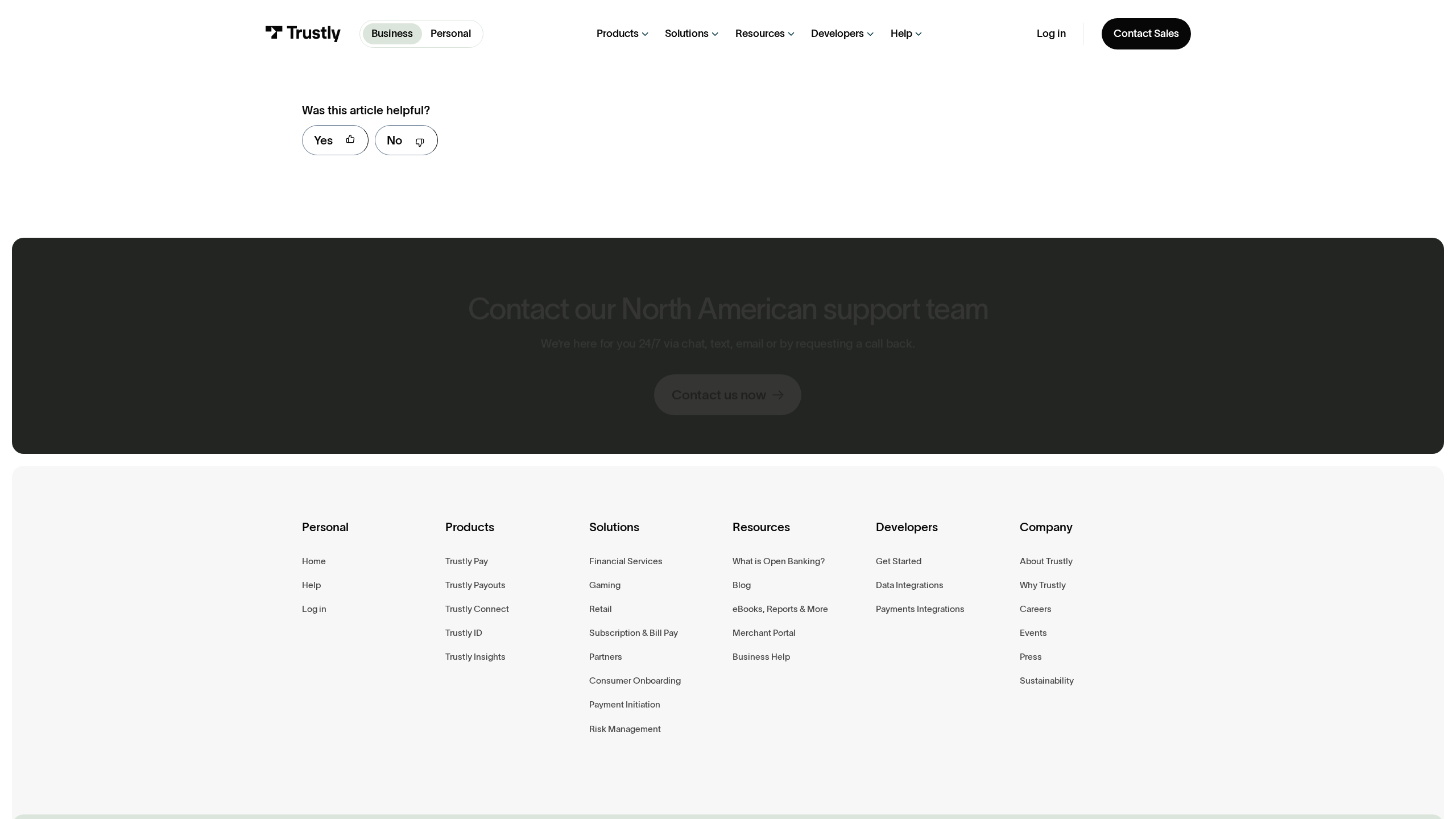
scroll to position [888, 0]
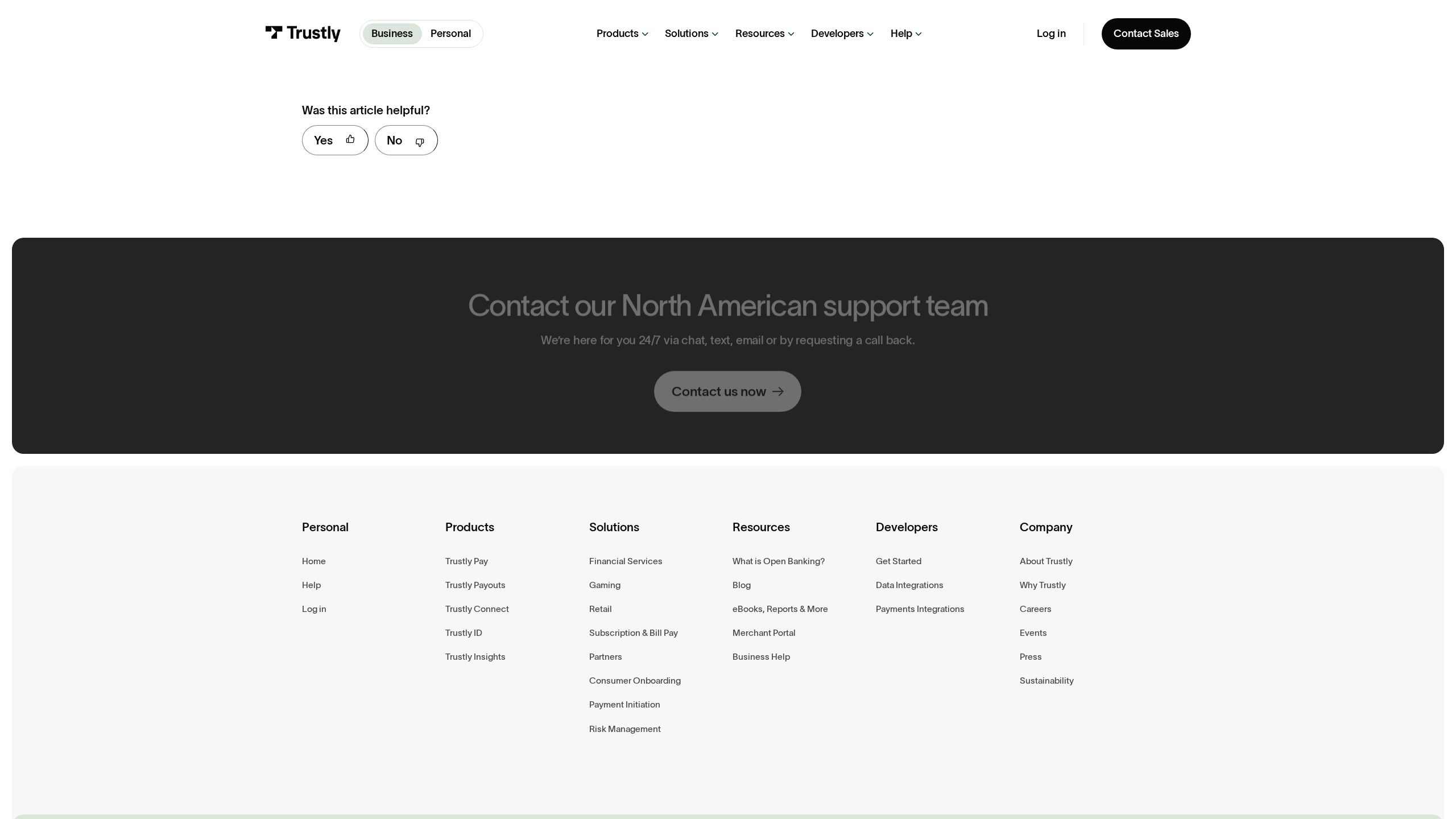
scroll to position [888, 0]
